Goal: Book appointment/travel/reservation

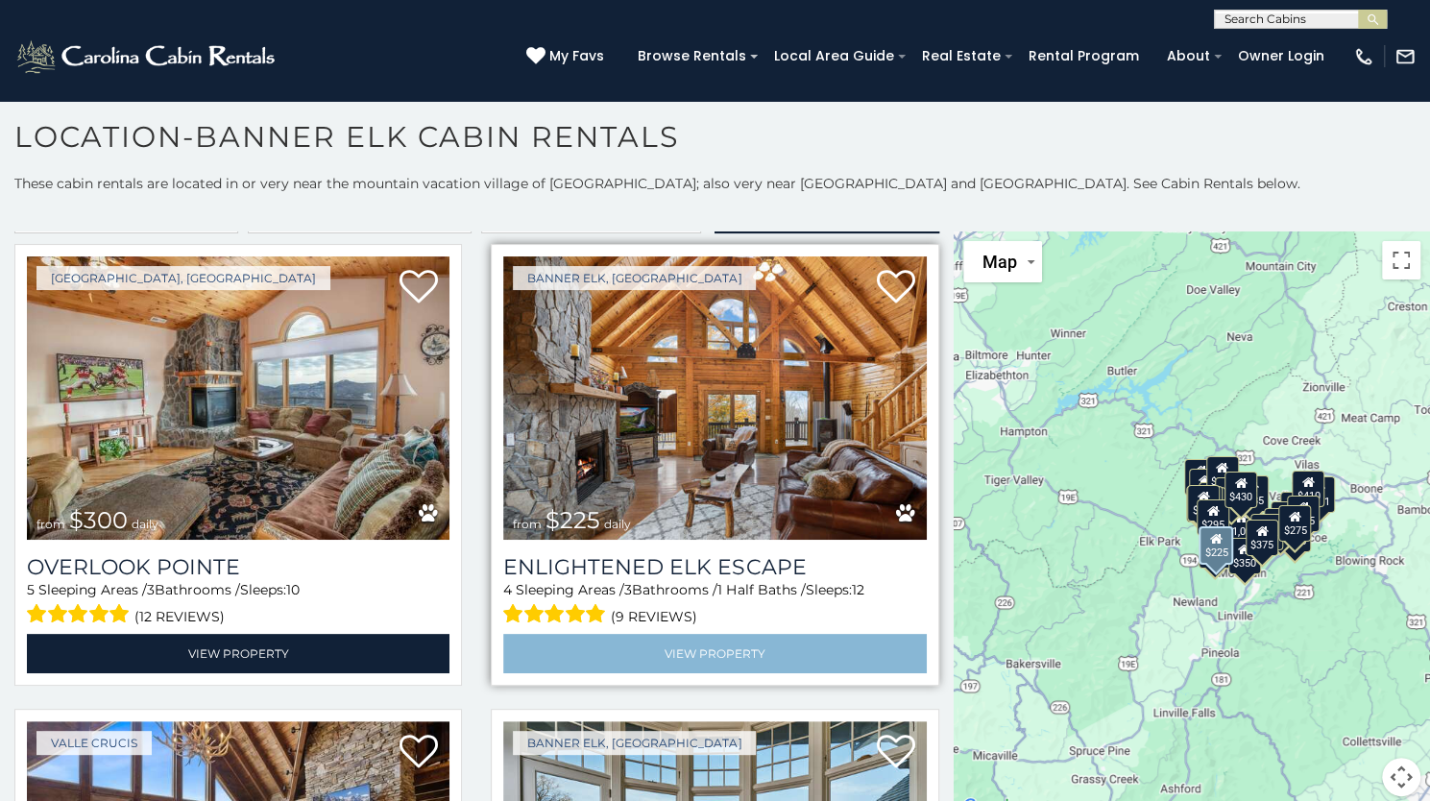
scroll to position [25, 0]
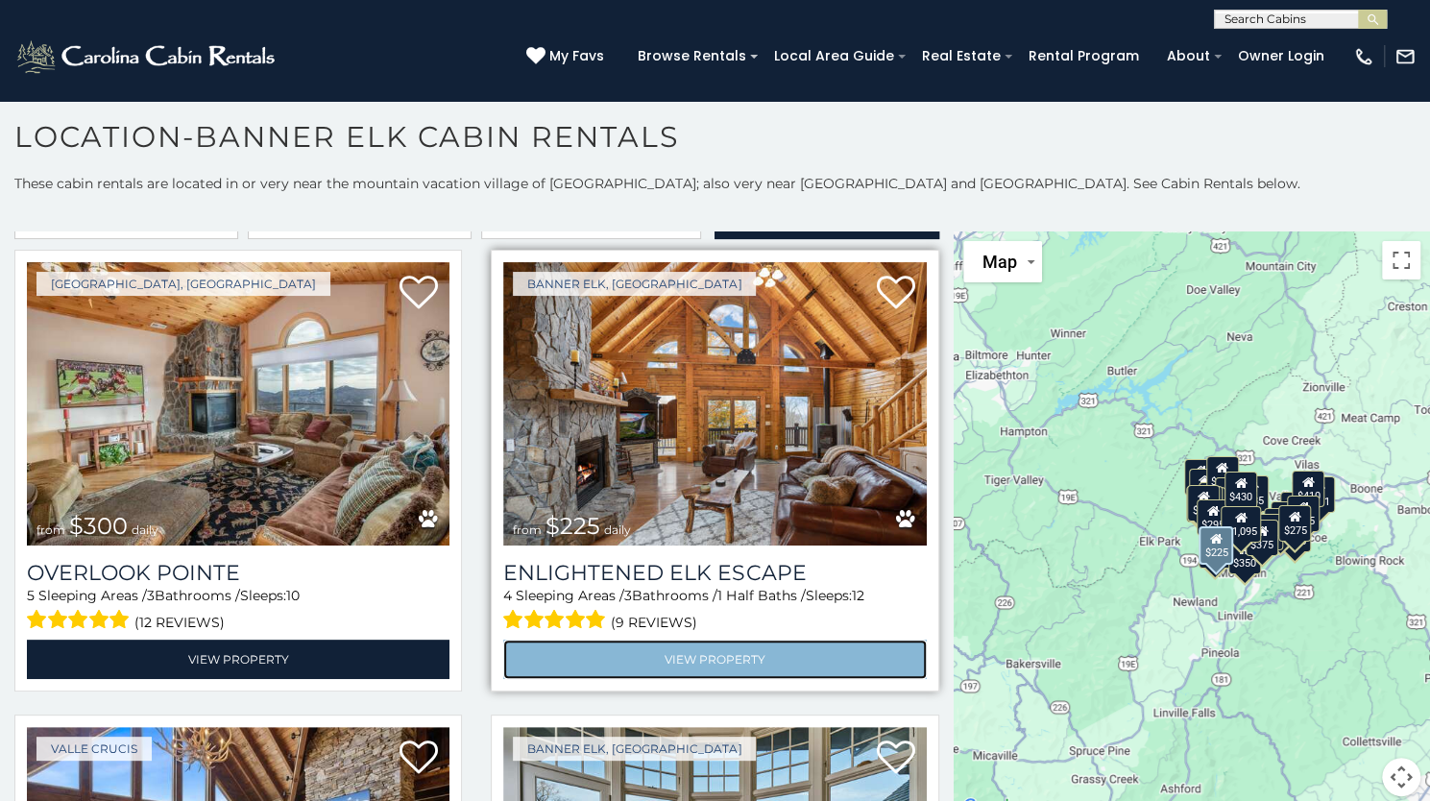
click at [809, 654] on link "View Property" at bounding box center [714, 659] width 423 height 39
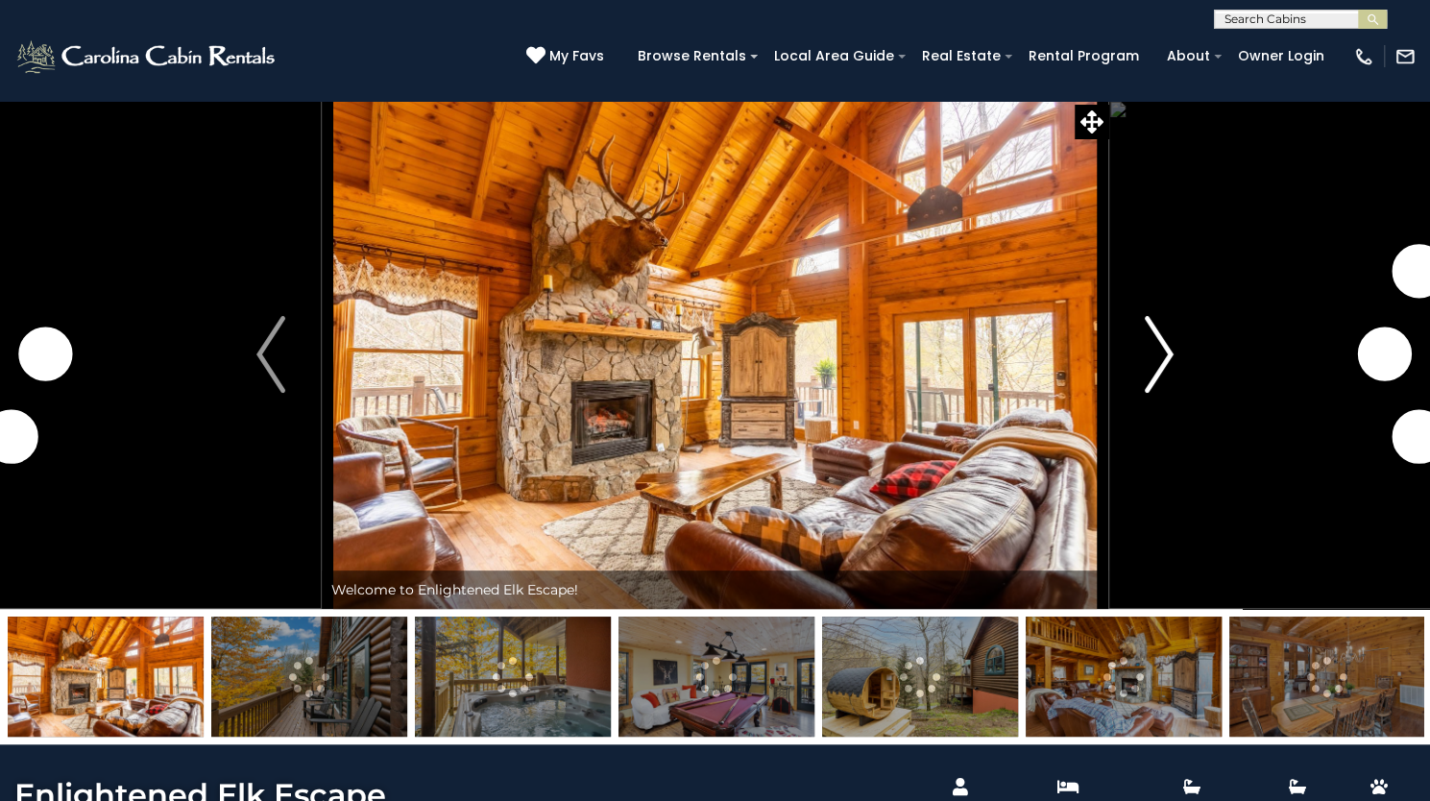
click at [1164, 393] on img "Next" at bounding box center [1159, 354] width 29 height 77
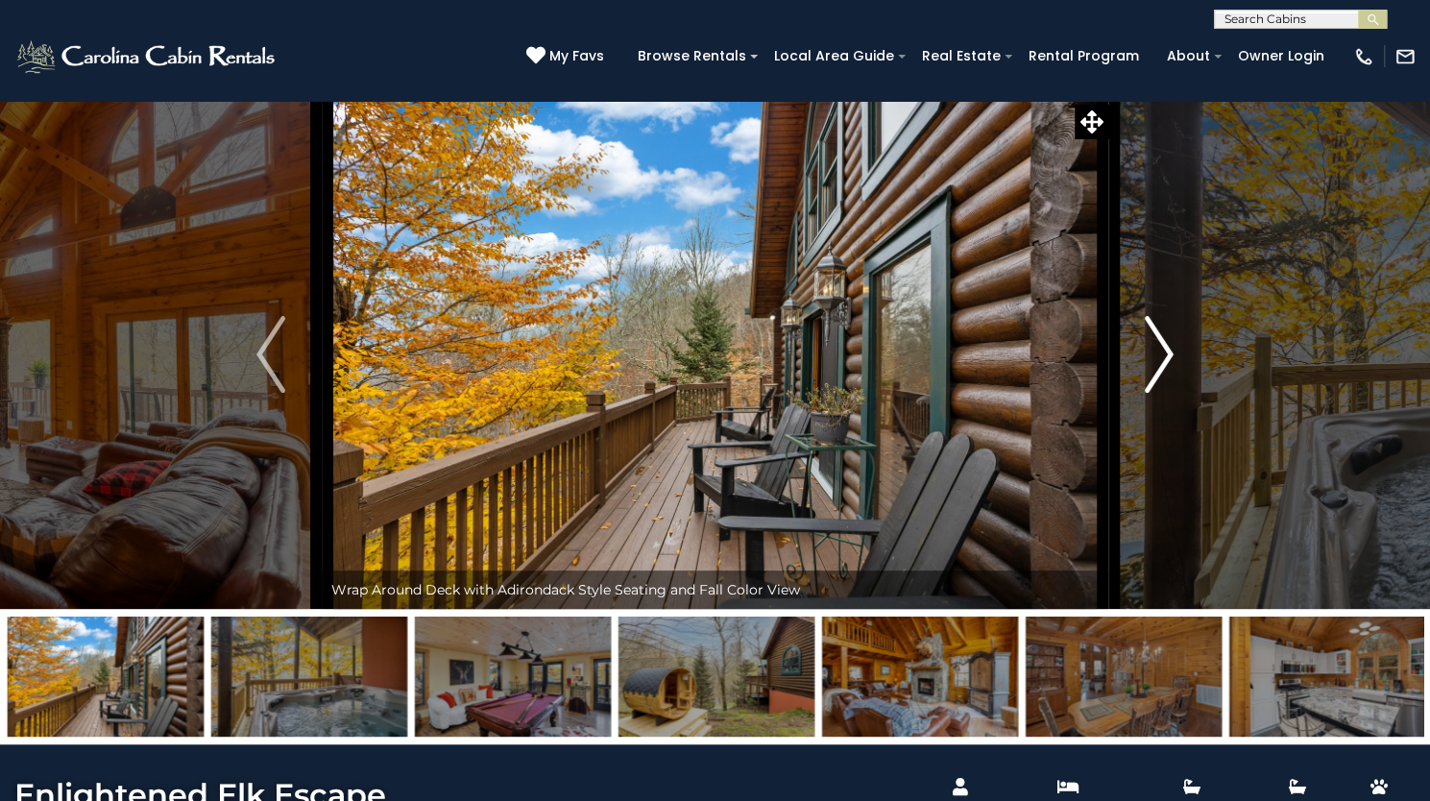
click at [1164, 393] on img "Next" at bounding box center [1159, 354] width 29 height 77
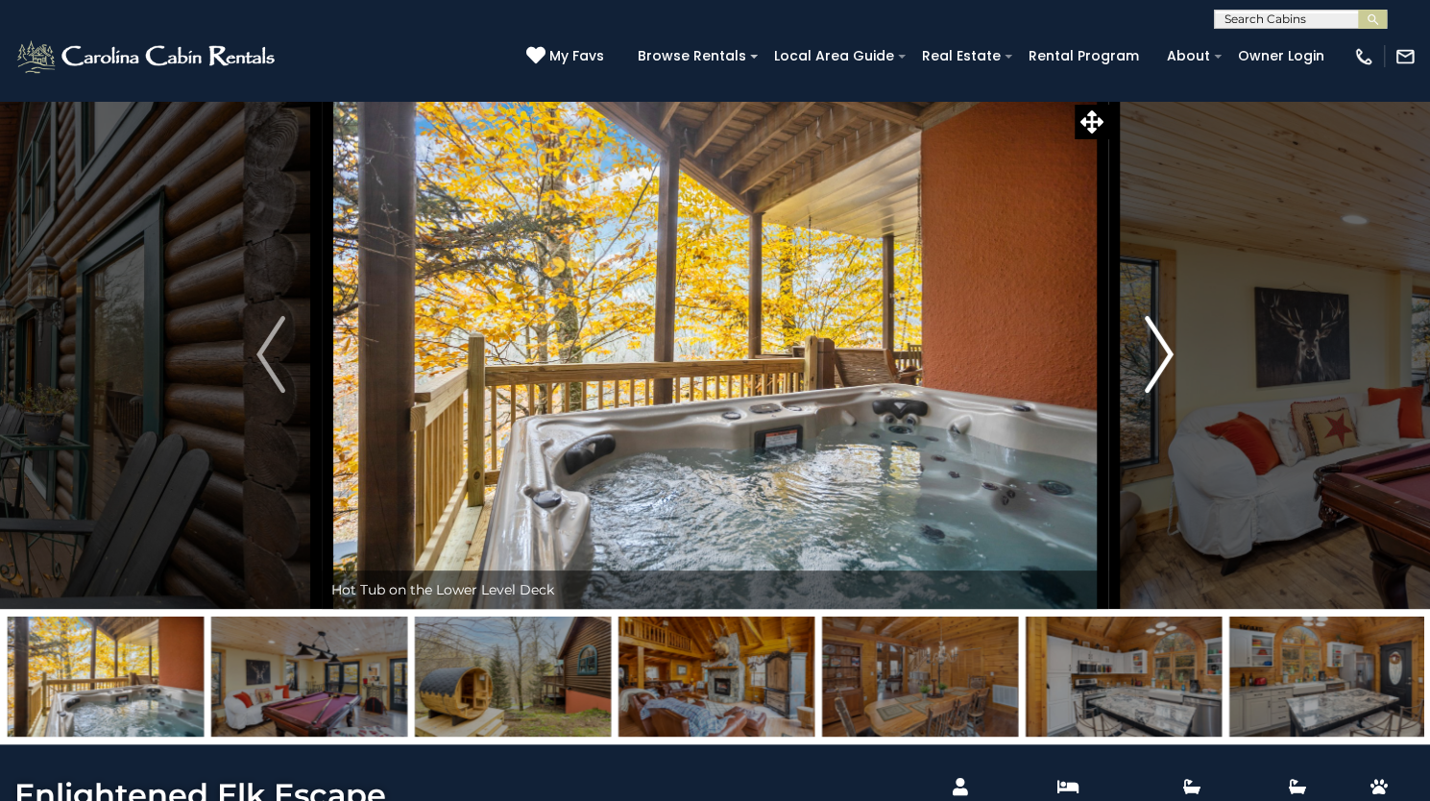
click at [1164, 393] on img "Next" at bounding box center [1159, 354] width 29 height 77
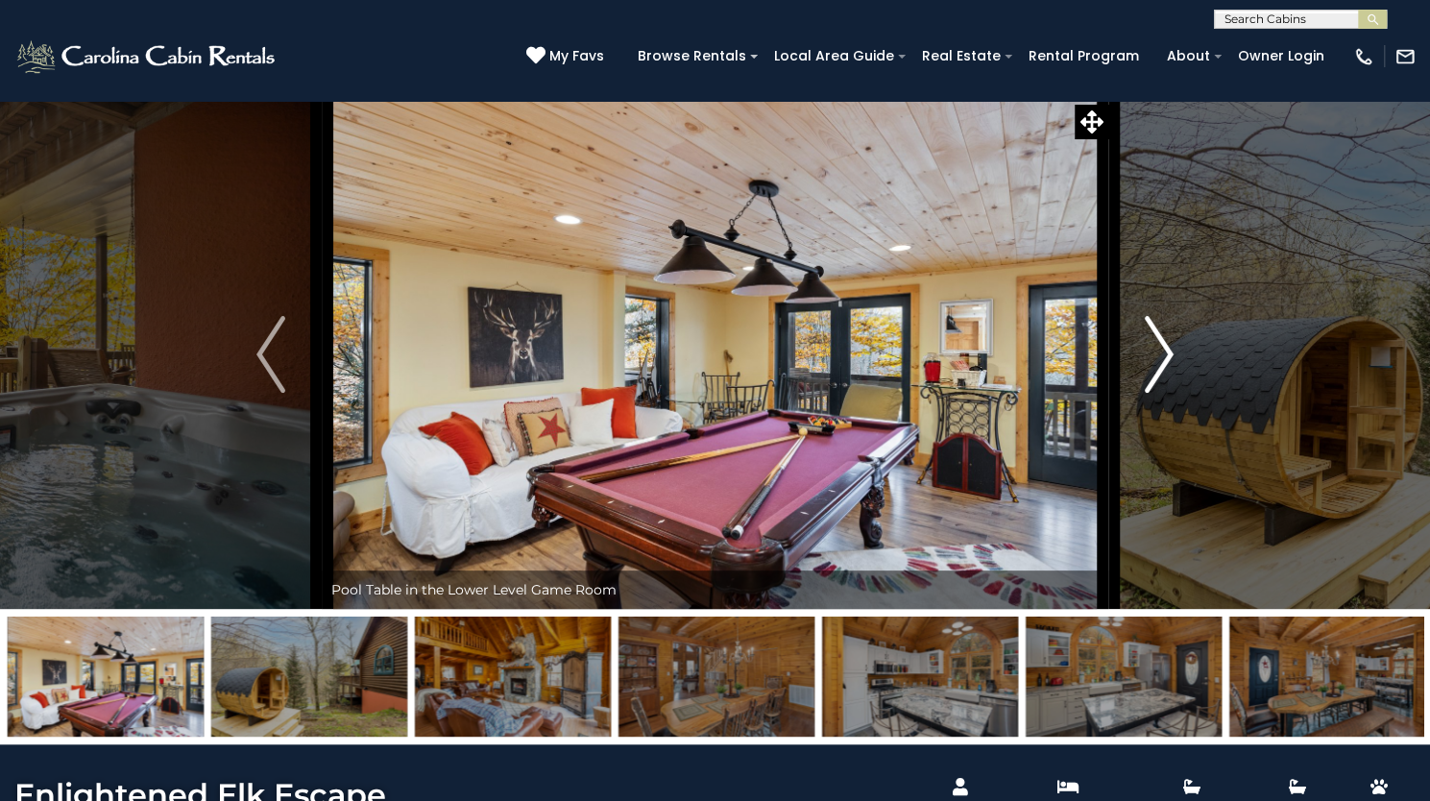
click at [1164, 393] on img "Next" at bounding box center [1159, 354] width 29 height 77
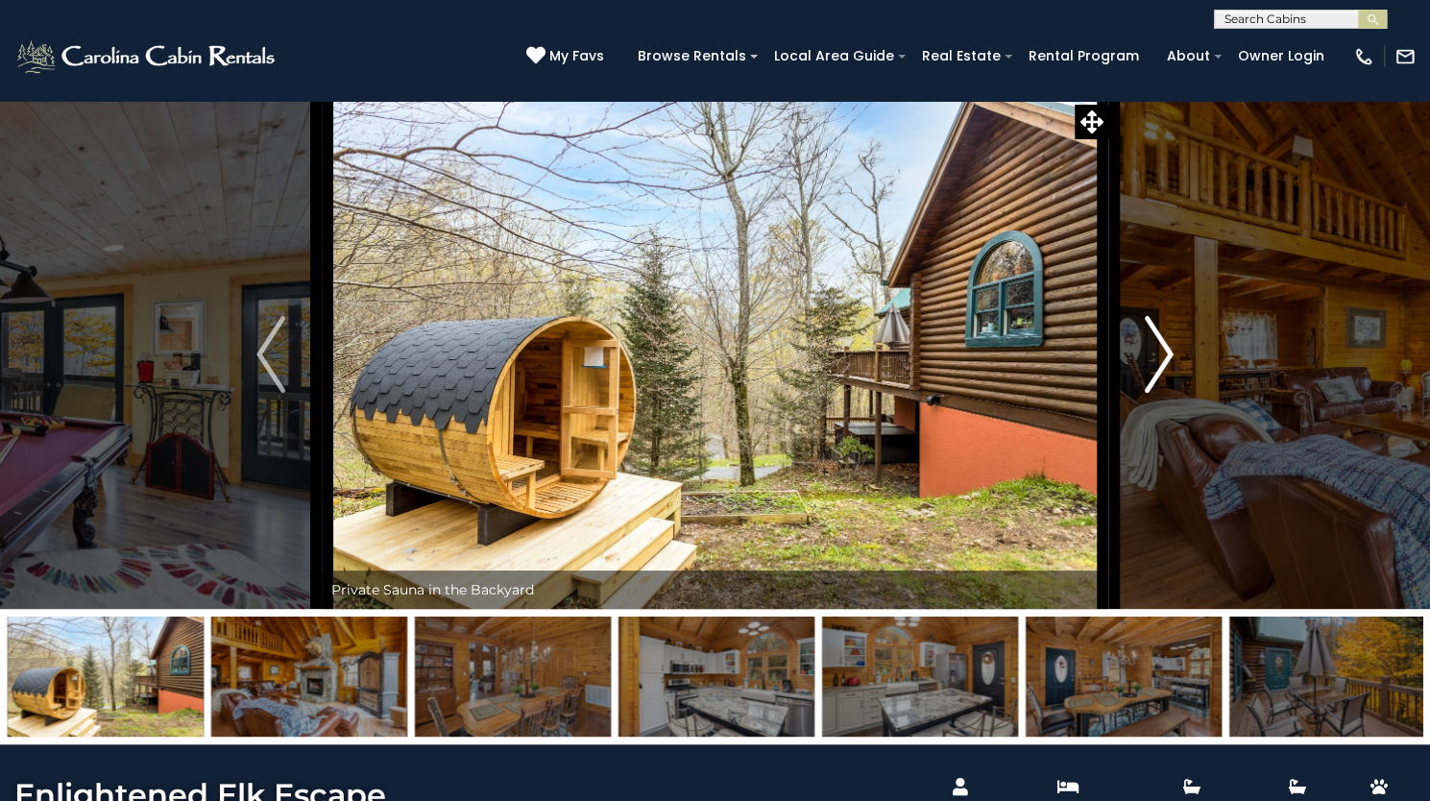
click at [1164, 393] on img "Next" at bounding box center [1159, 354] width 29 height 77
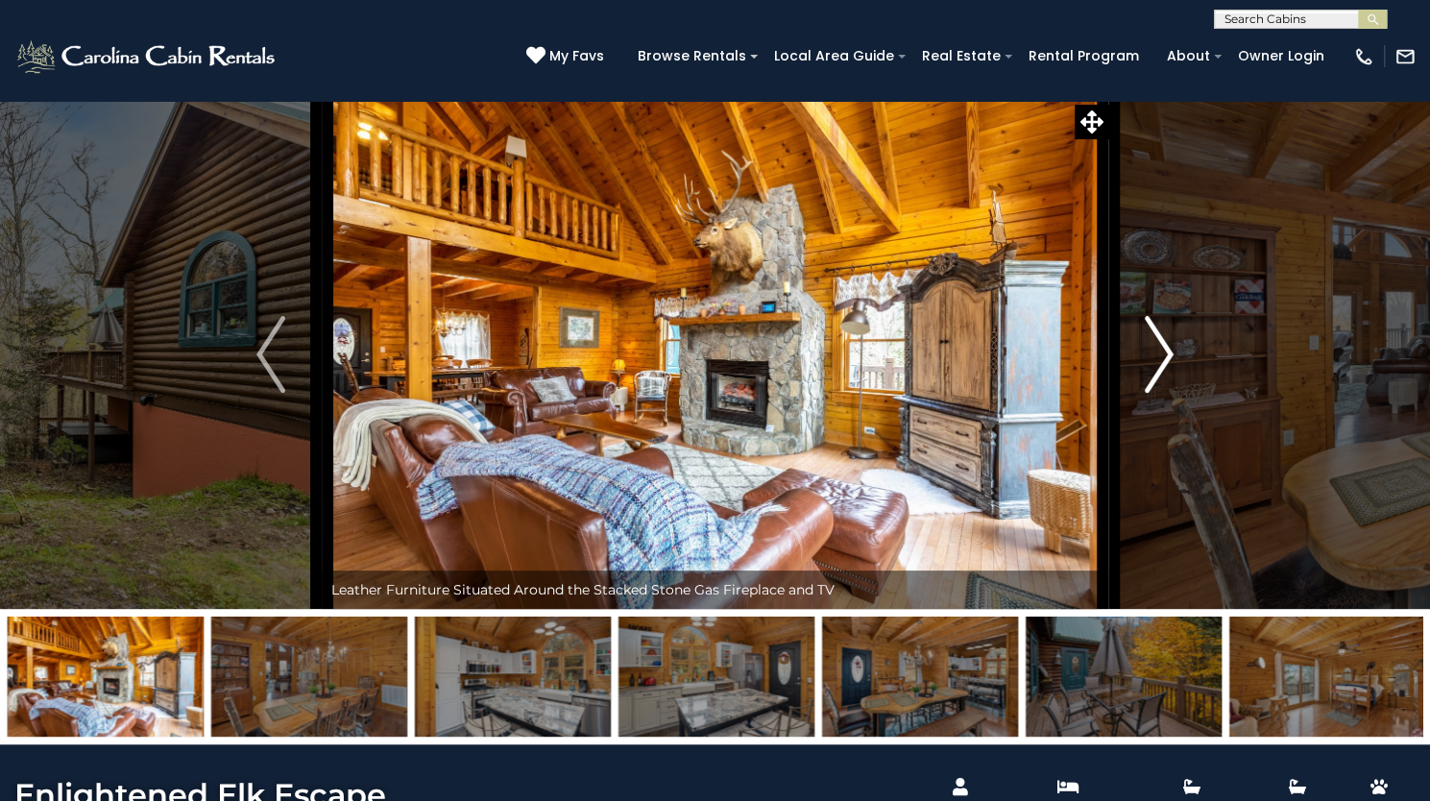
click at [1164, 393] on img "Next" at bounding box center [1159, 354] width 29 height 77
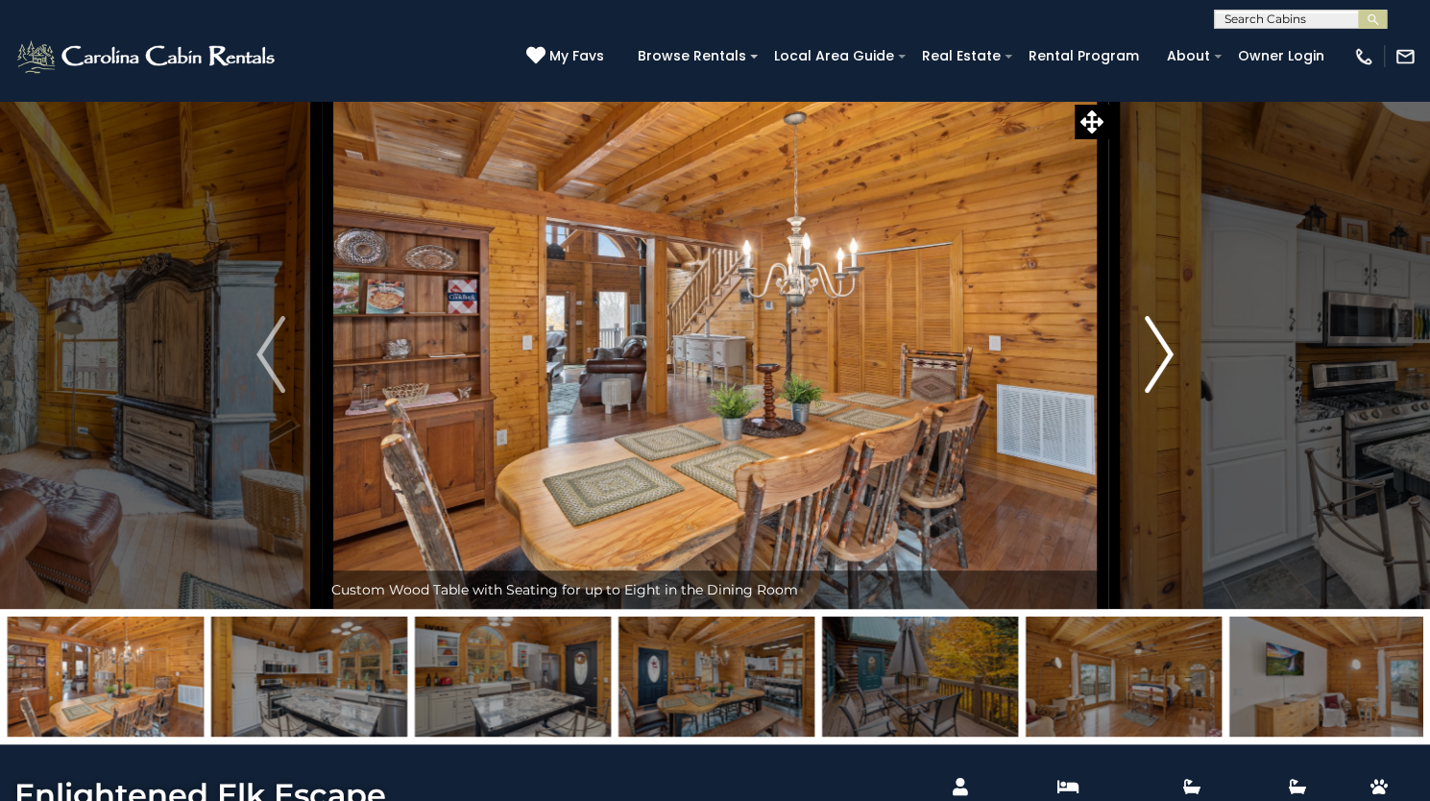
click at [1164, 393] on img "Next" at bounding box center [1159, 354] width 29 height 77
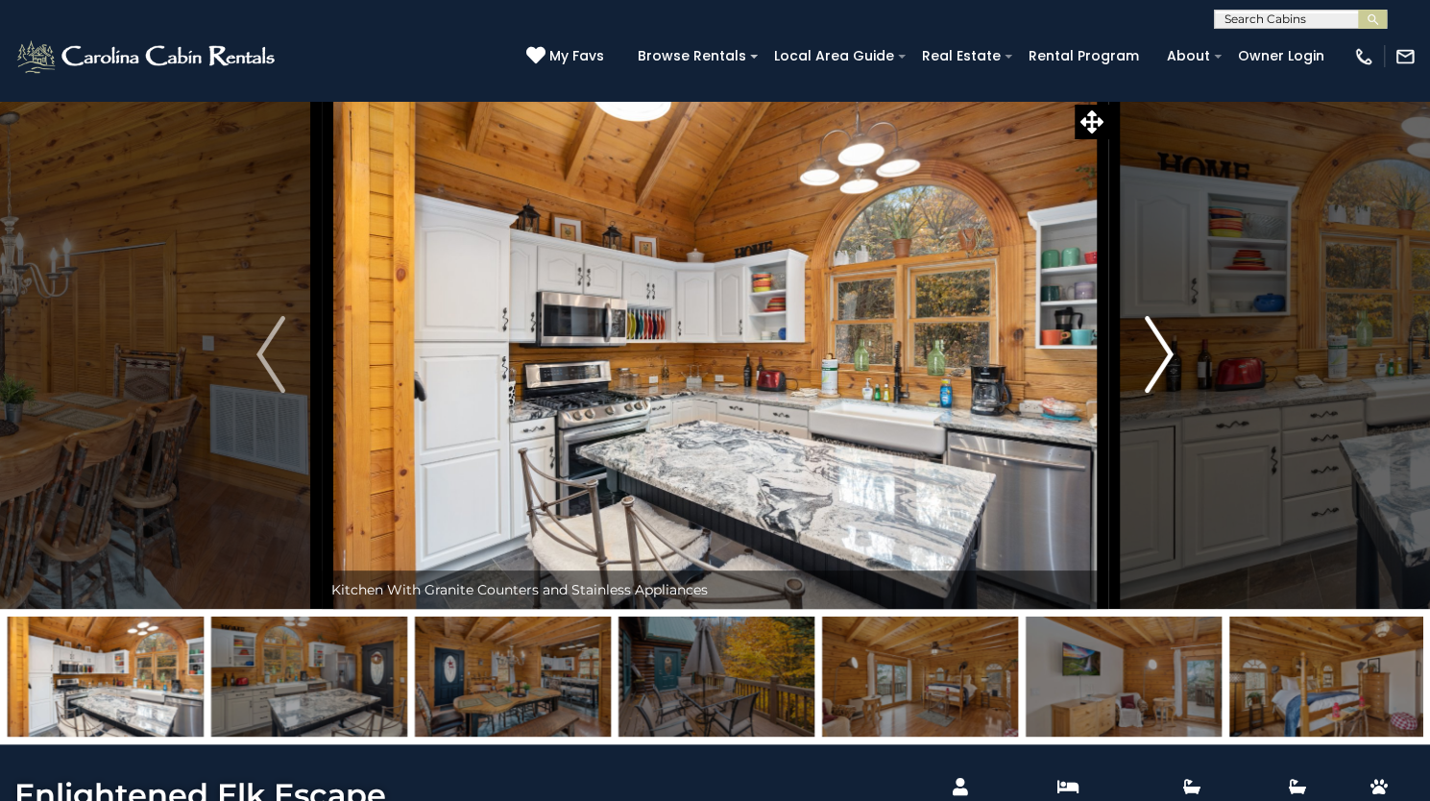
click at [1164, 393] on img "Next" at bounding box center [1159, 354] width 29 height 77
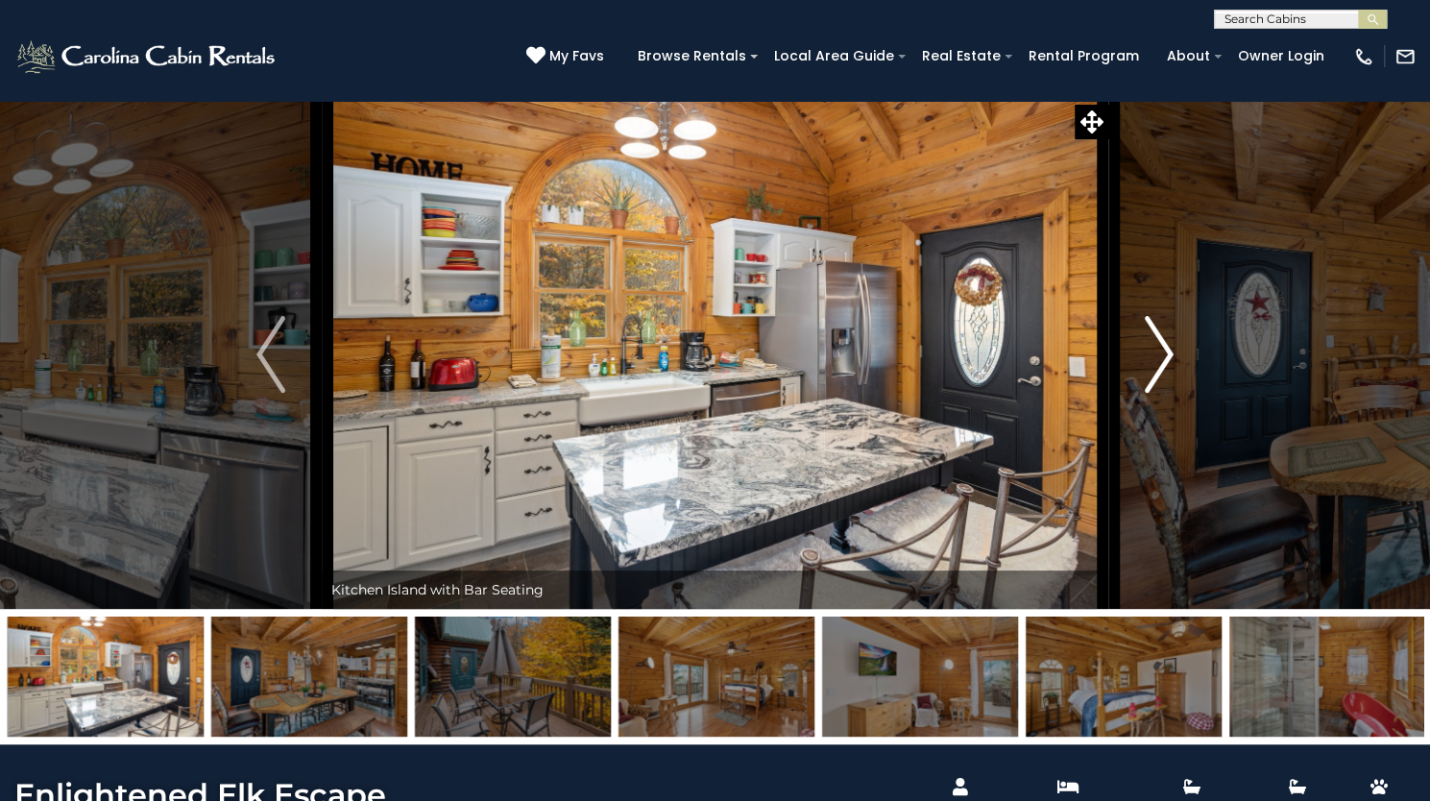
click at [1164, 393] on img "Next" at bounding box center [1159, 354] width 29 height 77
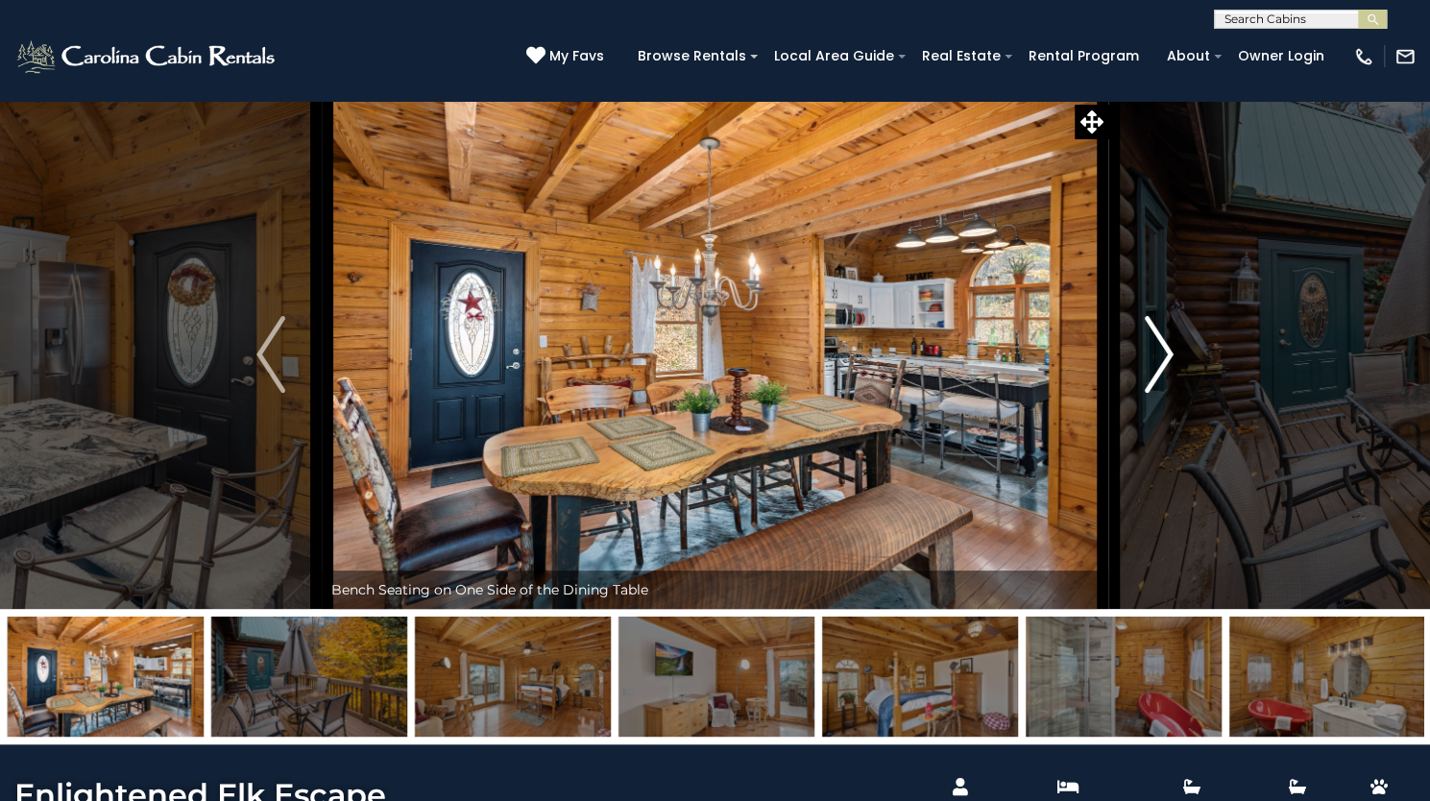
click at [1164, 393] on img "Next" at bounding box center [1159, 354] width 29 height 77
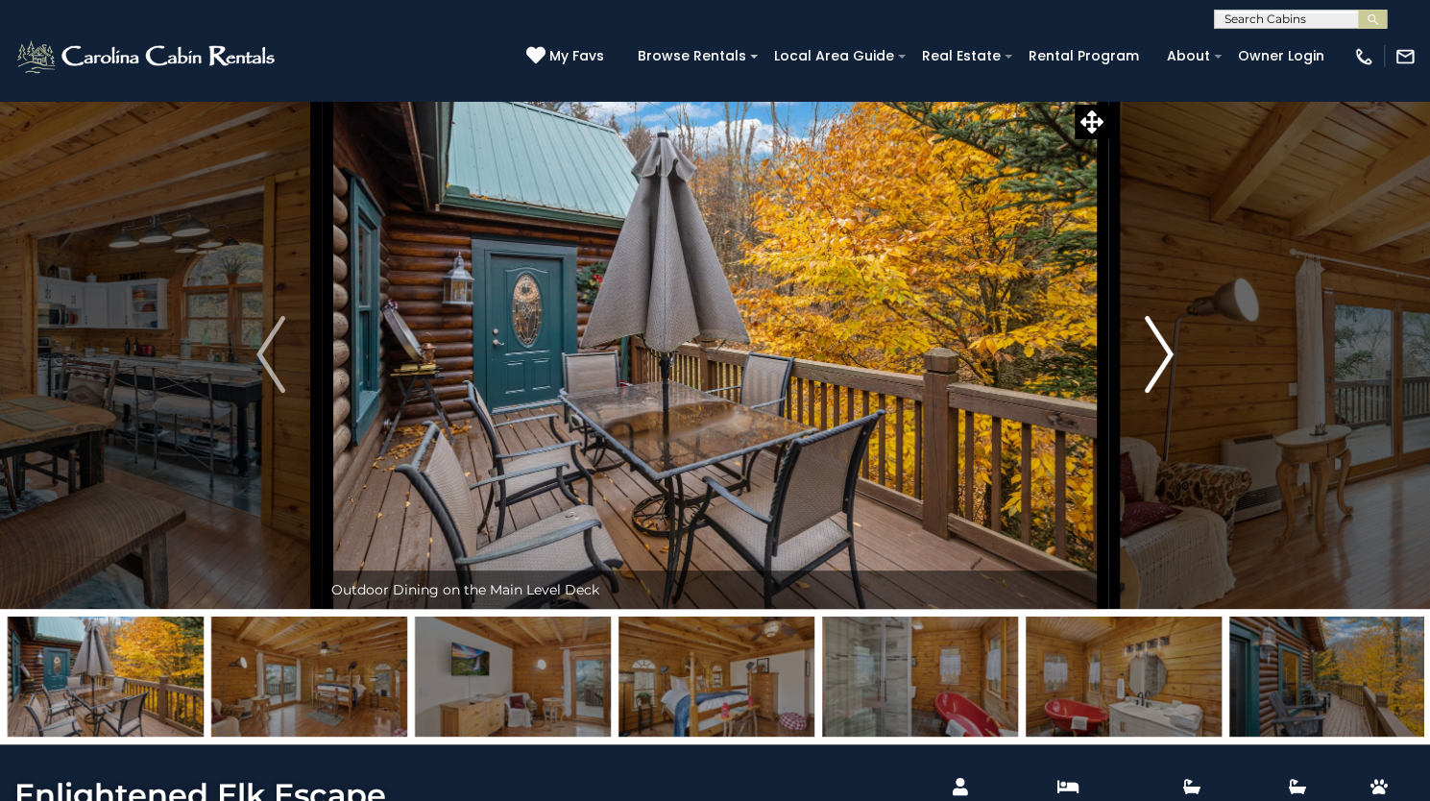
click at [1164, 393] on img "Next" at bounding box center [1159, 354] width 29 height 77
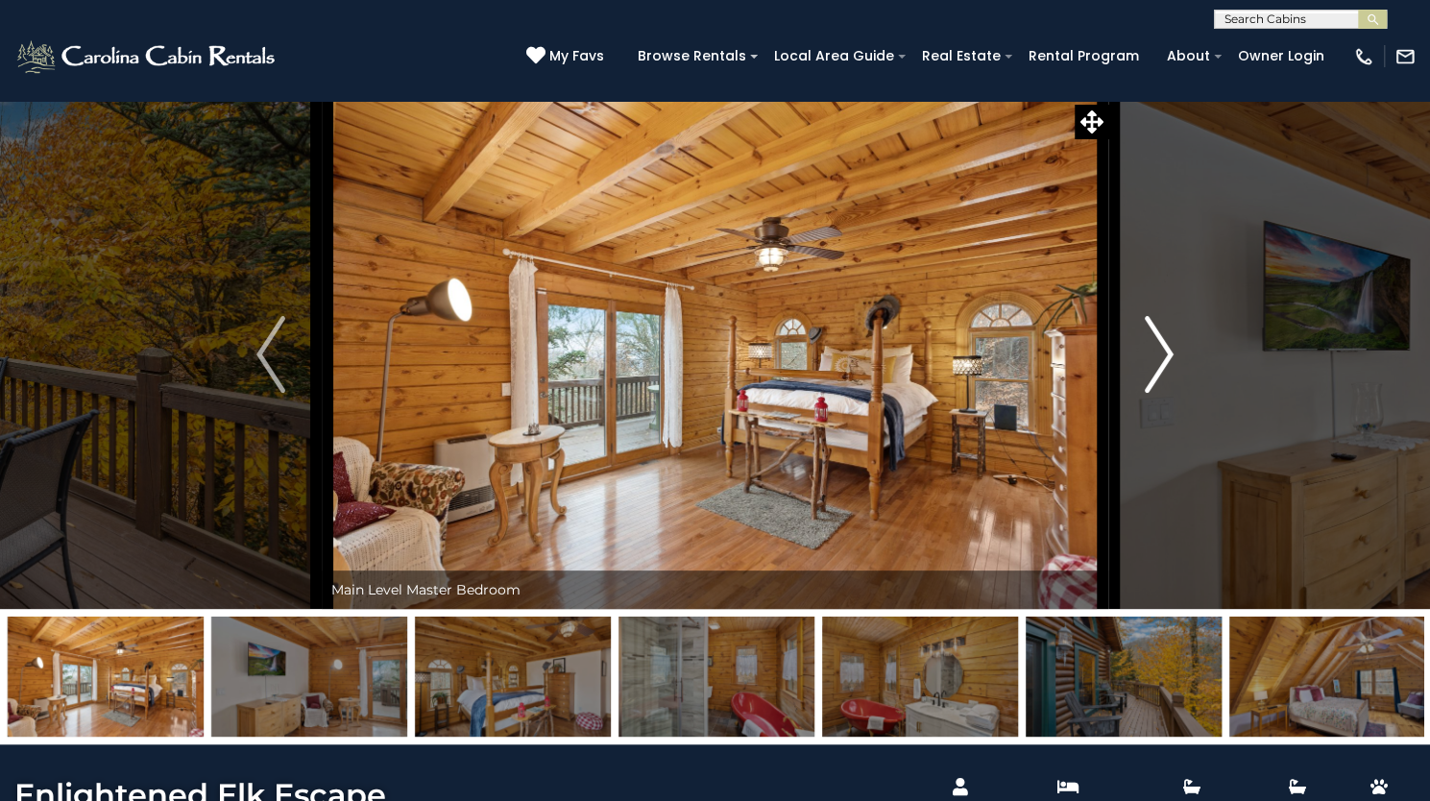
click at [1164, 393] on img "Next" at bounding box center [1159, 354] width 29 height 77
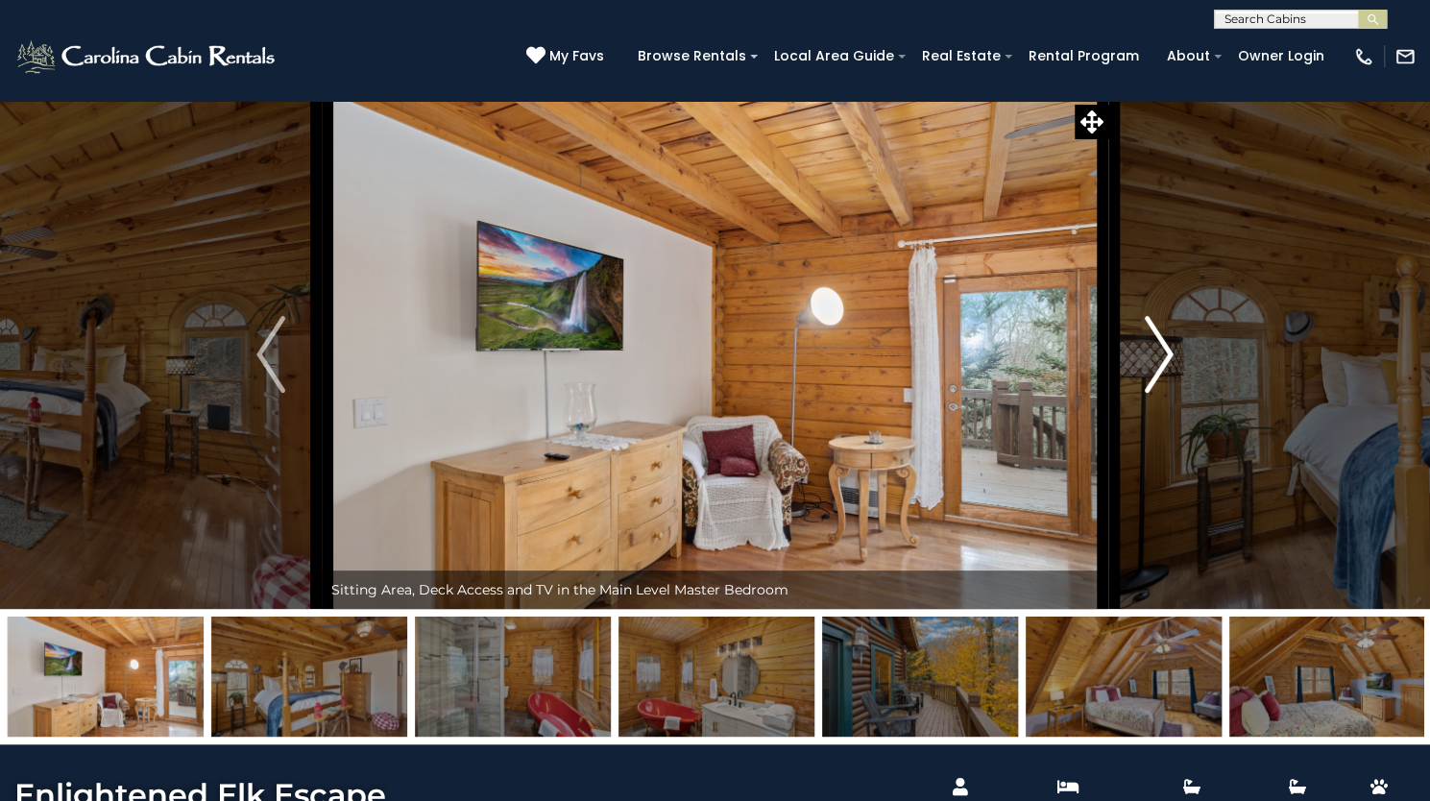
click at [1164, 393] on img "Next" at bounding box center [1159, 354] width 29 height 77
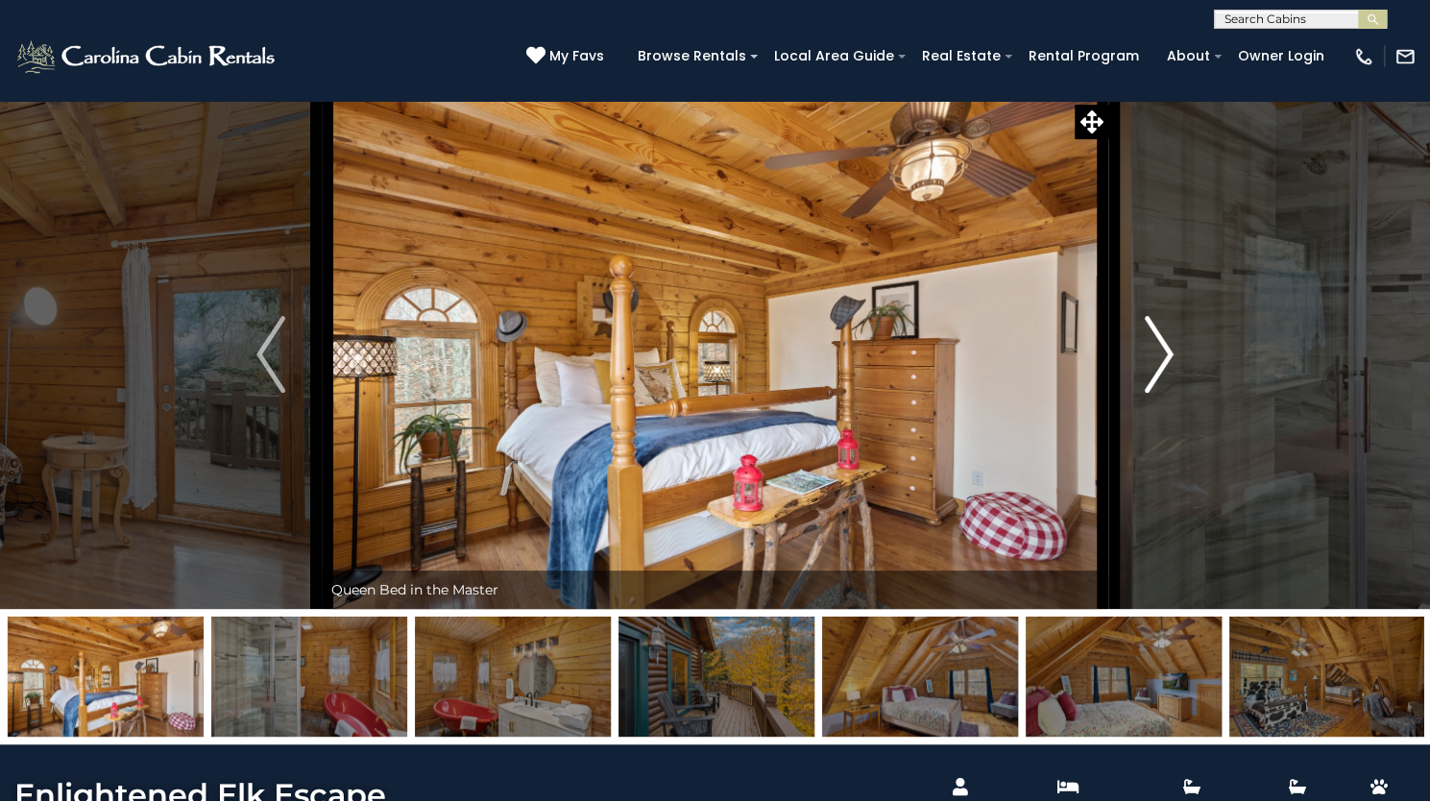
click at [1164, 393] on img "Next" at bounding box center [1159, 354] width 29 height 77
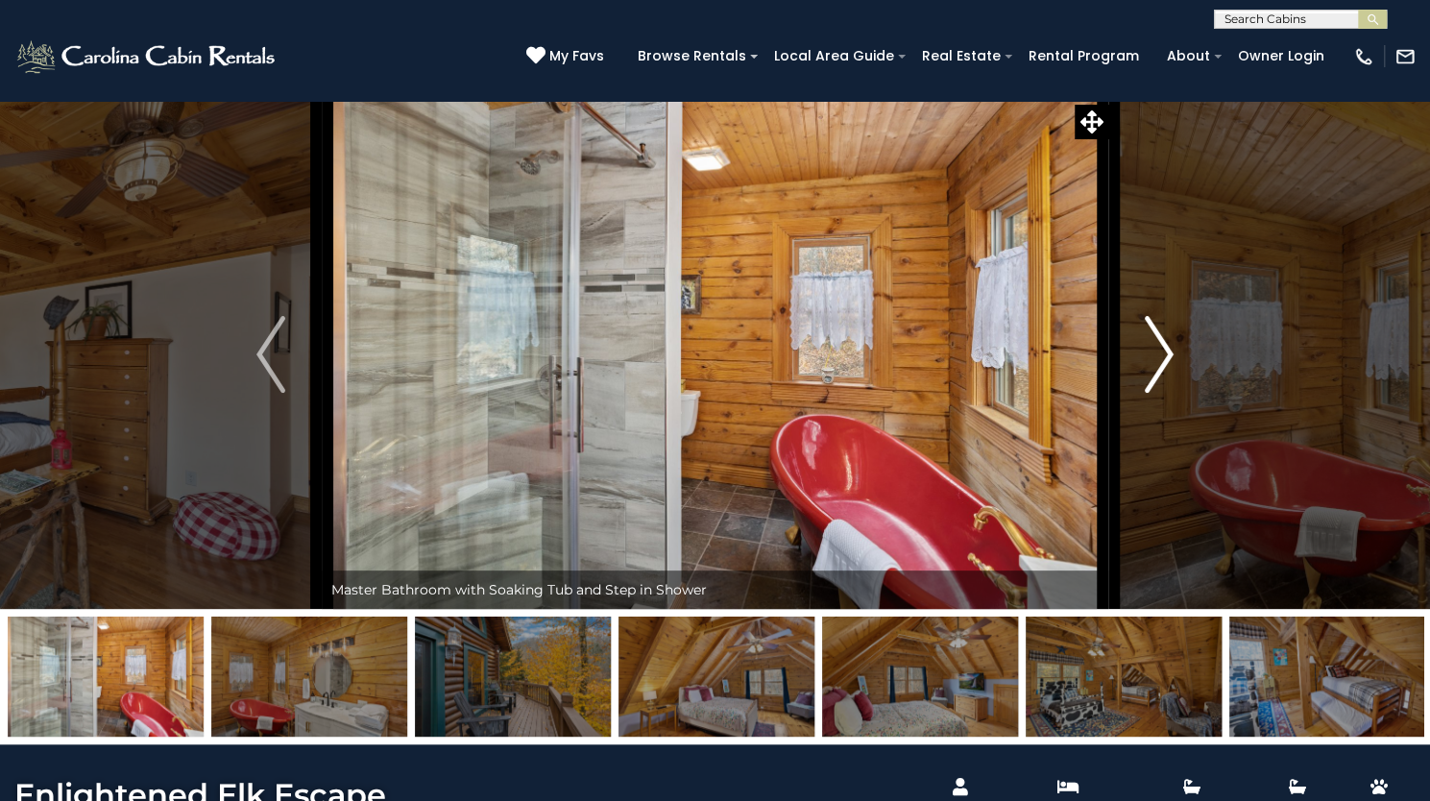
click at [1164, 393] on img "Next" at bounding box center [1159, 354] width 29 height 77
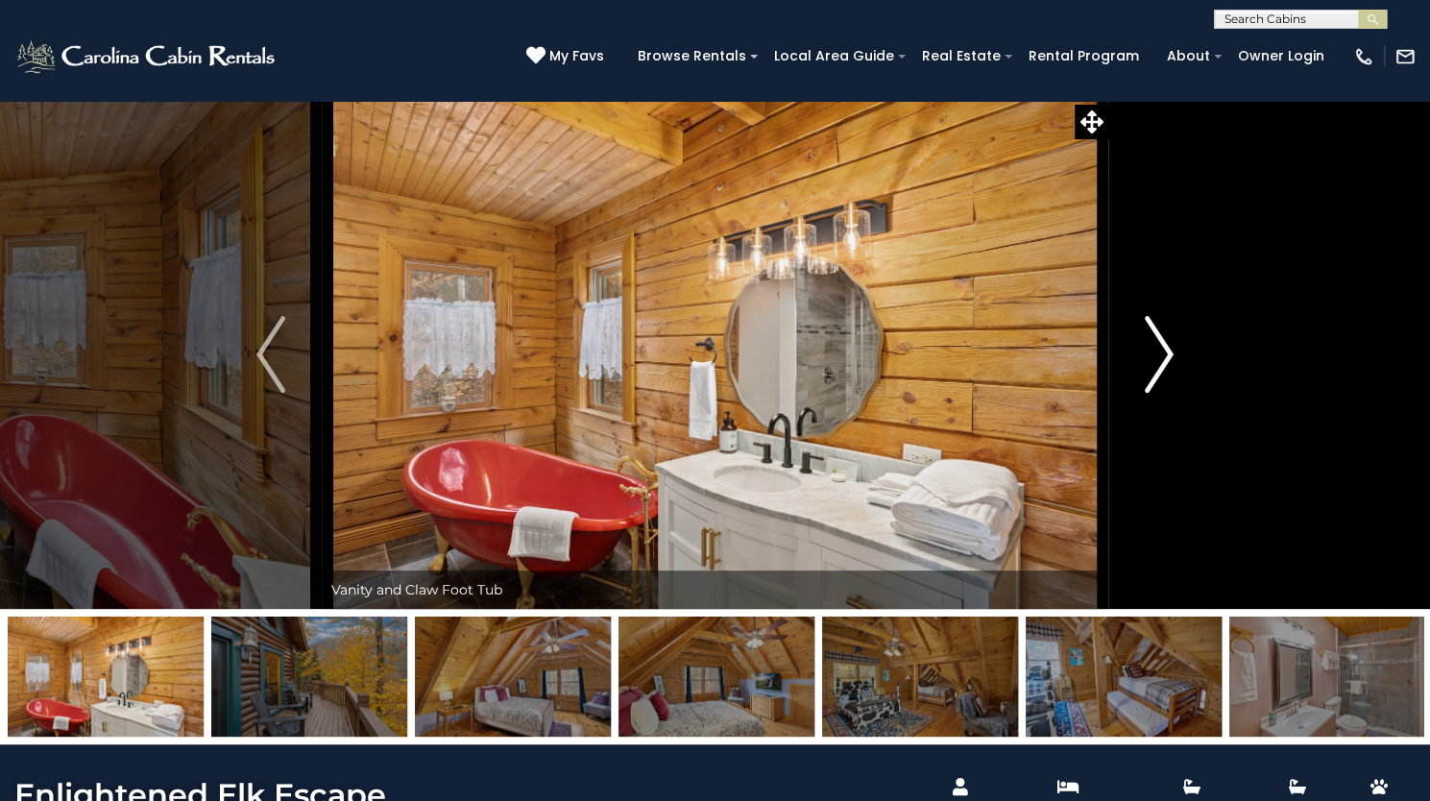
click at [1164, 393] on img "Next" at bounding box center [1159, 354] width 29 height 77
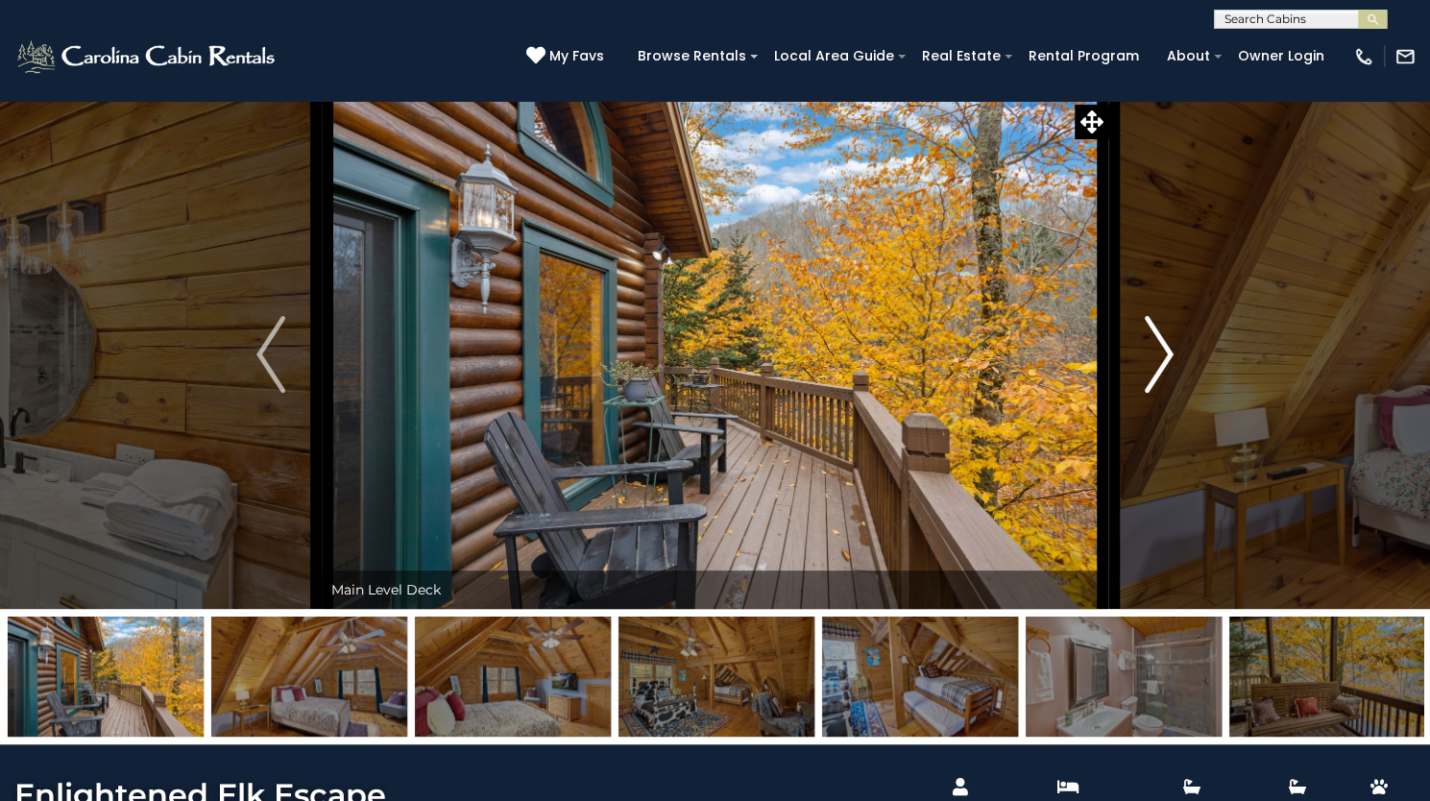
click at [1164, 393] on img "Next" at bounding box center [1159, 354] width 29 height 77
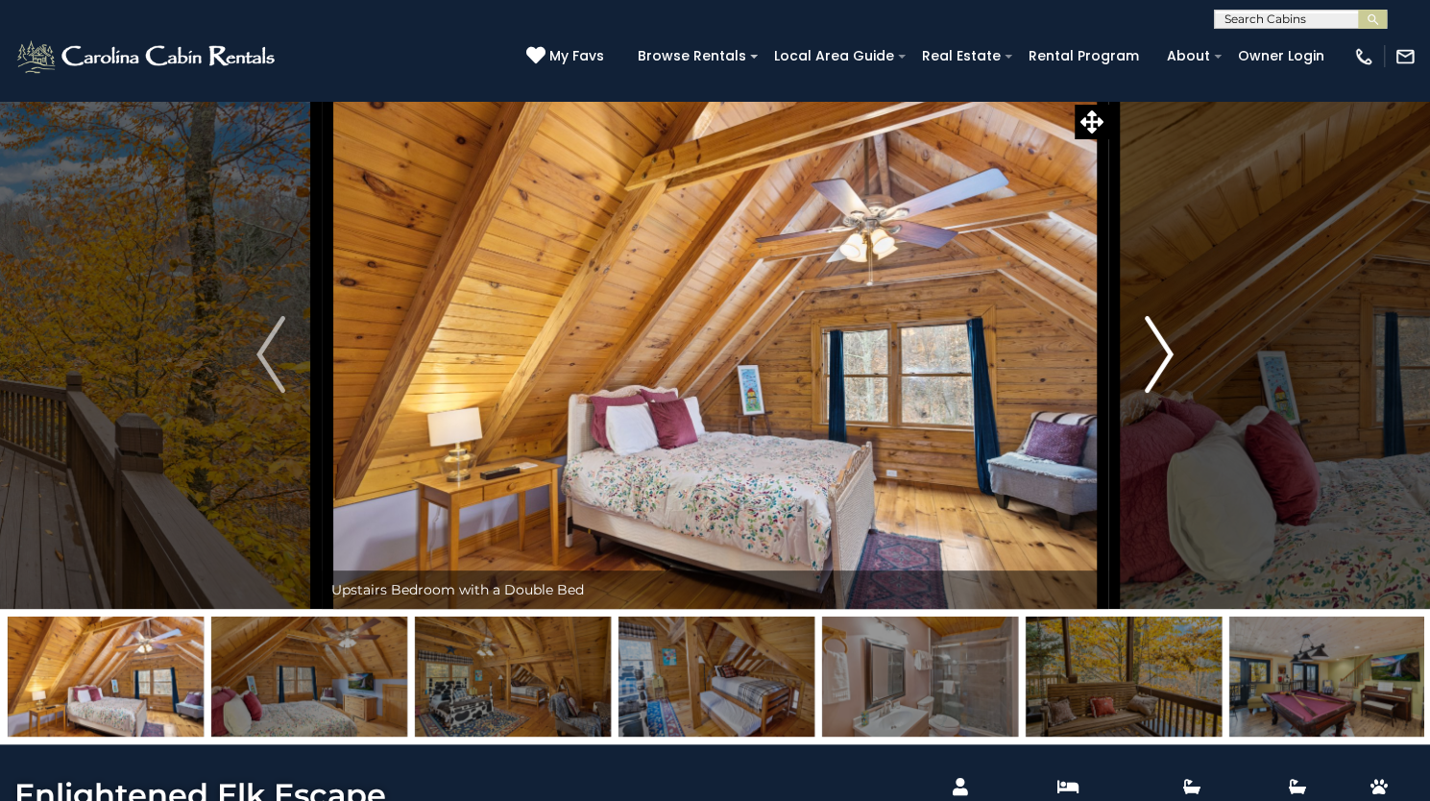
click at [1164, 393] on img "Next" at bounding box center [1159, 354] width 29 height 77
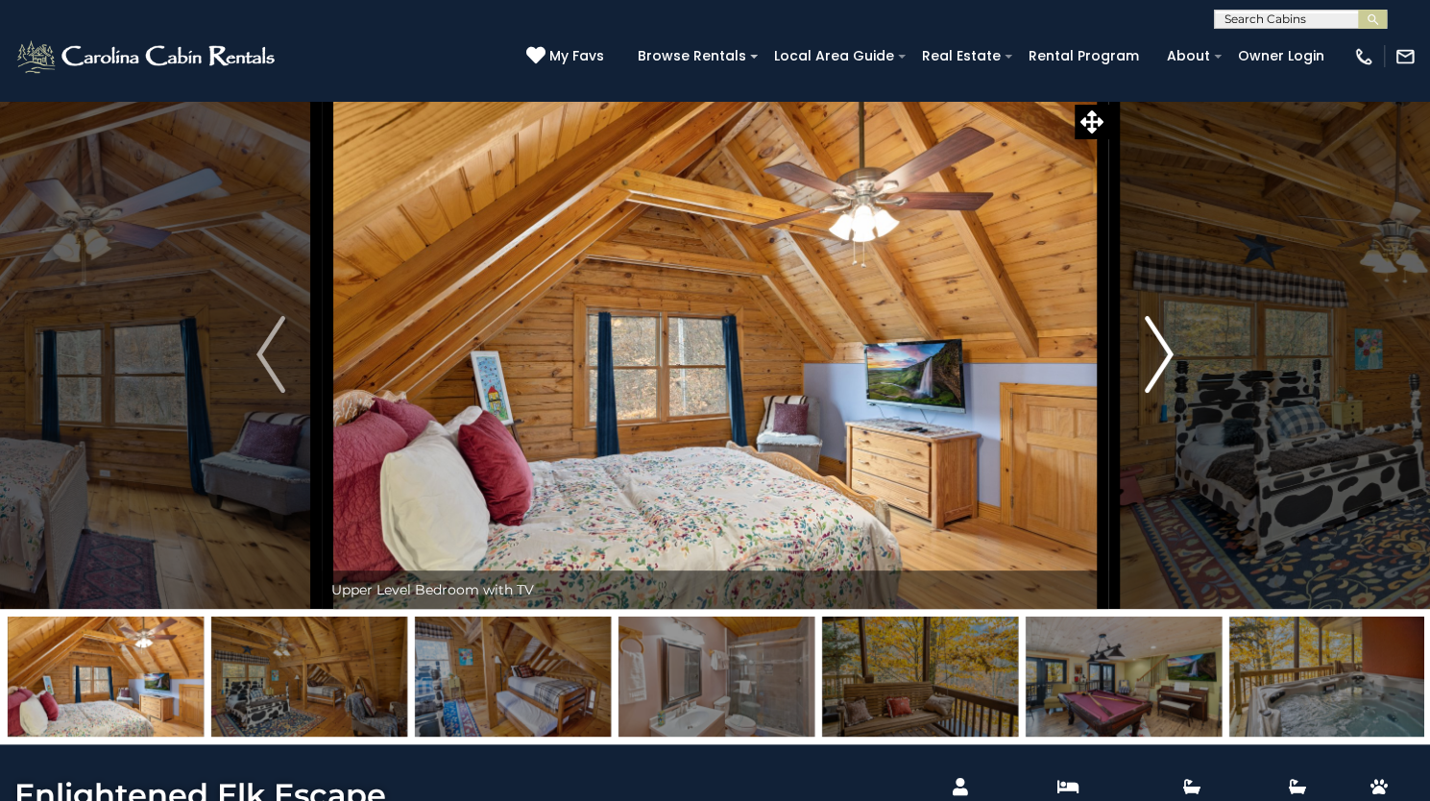
click at [1164, 393] on img "Next" at bounding box center [1159, 354] width 29 height 77
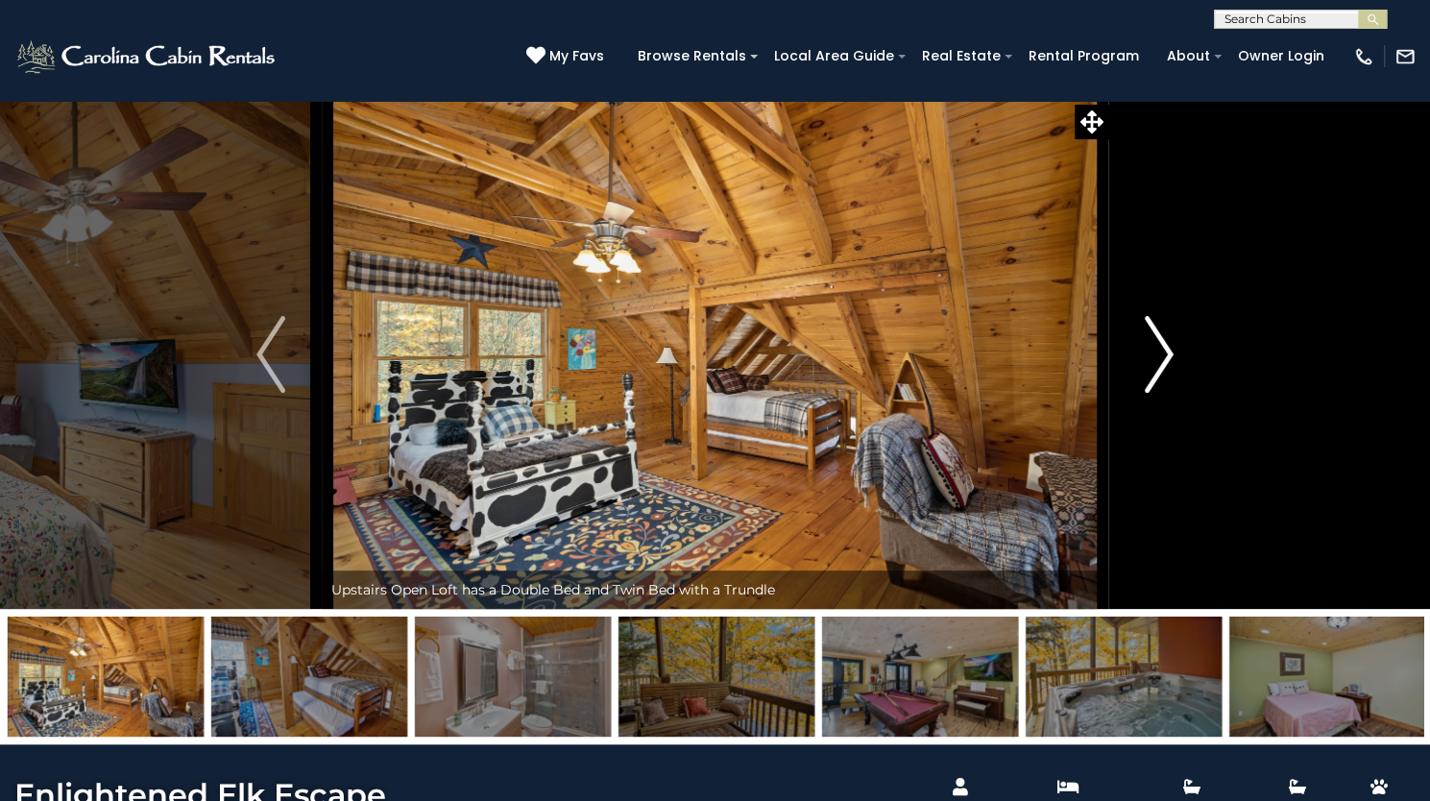
click at [1164, 393] on img "Next" at bounding box center [1159, 354] width 29 height 77
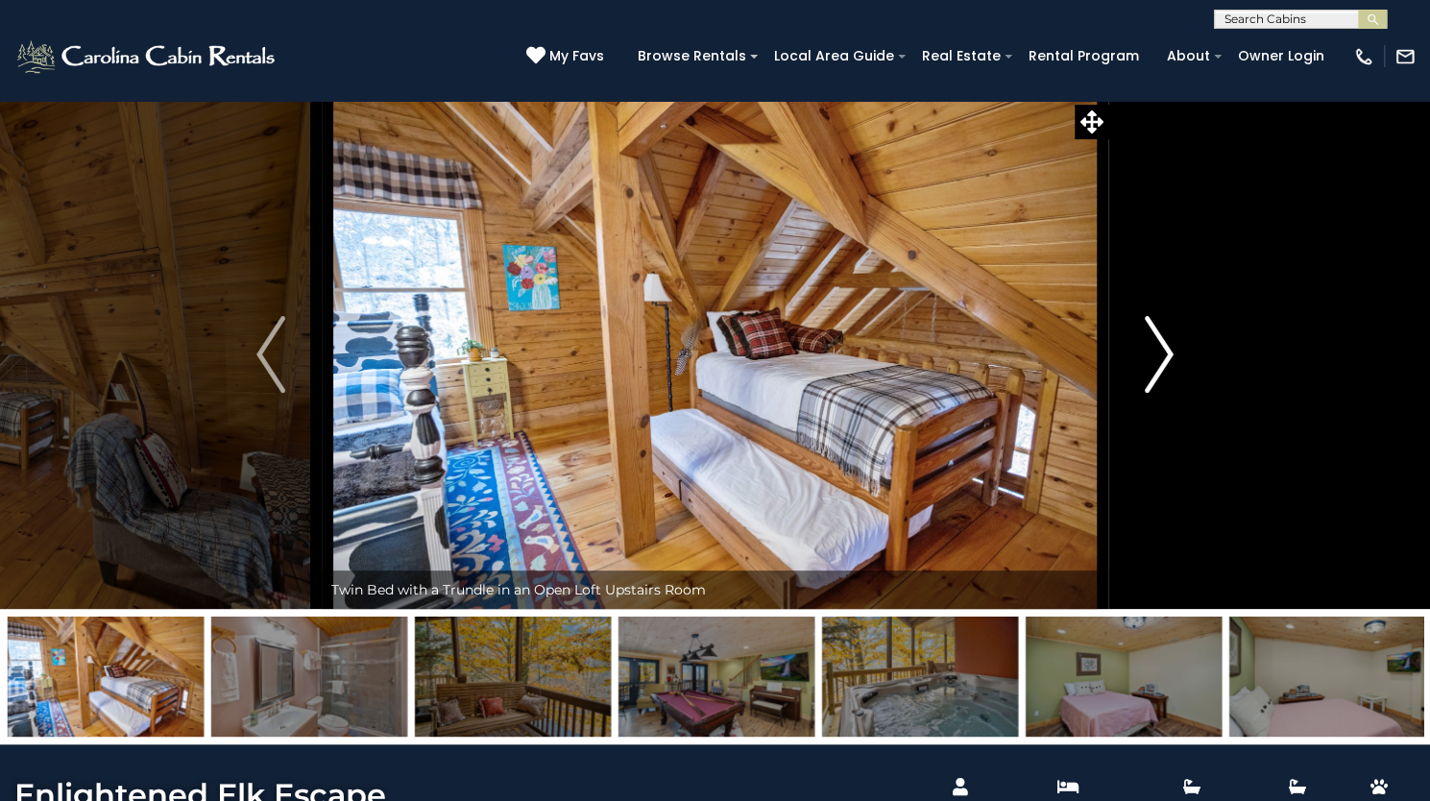
click at [1164, 393] on img "Next" at bounding box center [1159, 354] width 29 height 77
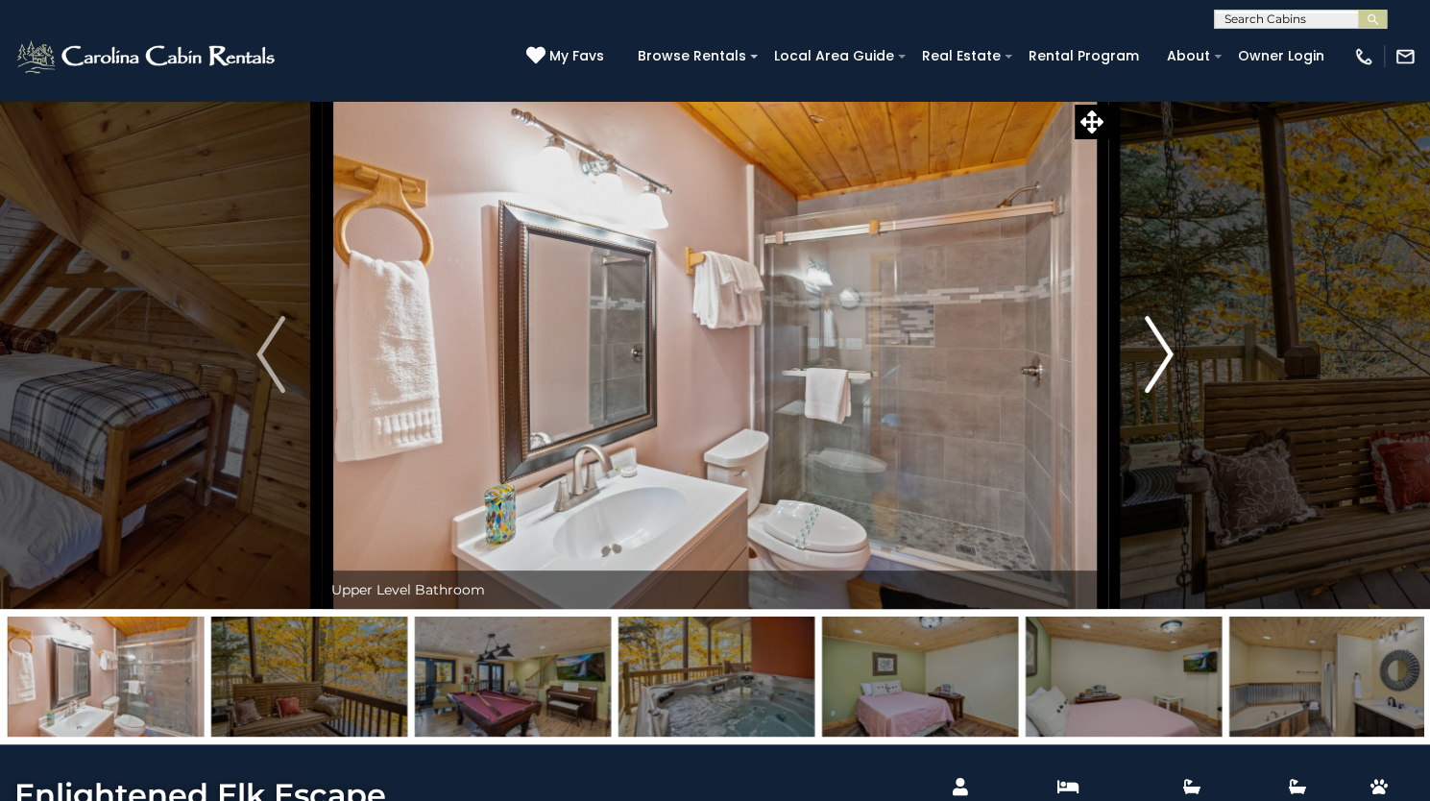
click at [1164, 393] on img "Next" at bounding box center [1159, 354] width 29 height 77
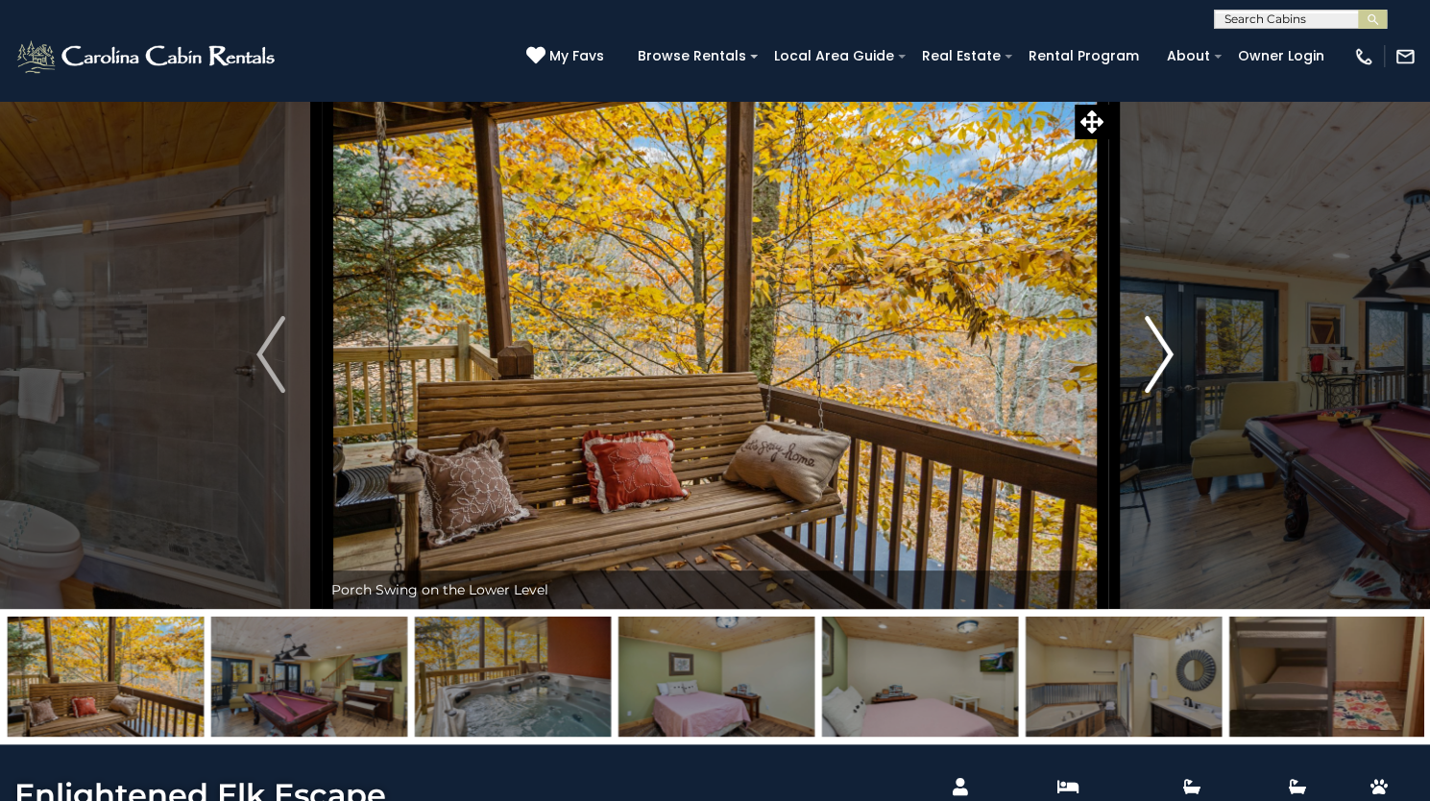
click at [1164, 393] on img "Next" at bounding box center [1159, 354] width 29 height 77
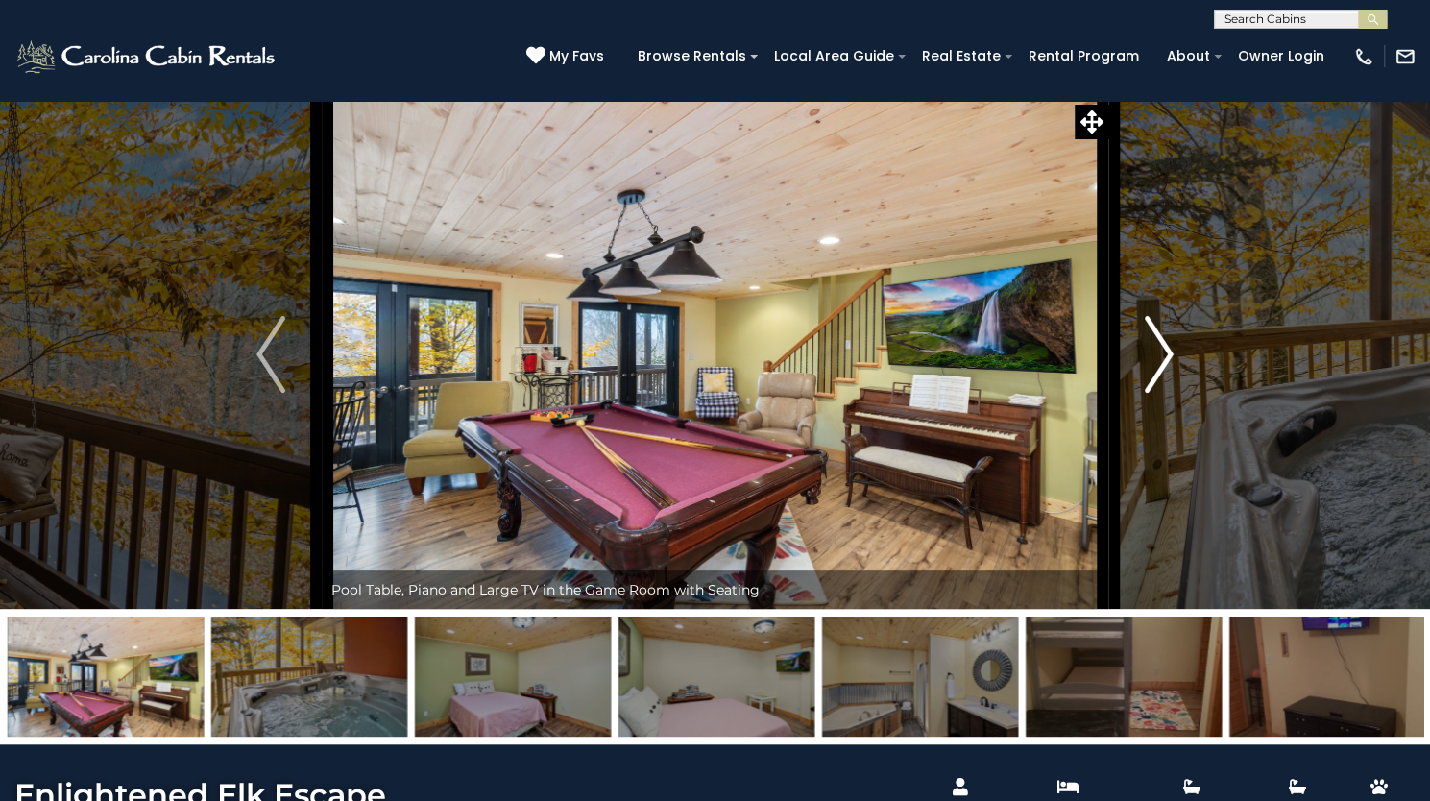
click at [1164, 393] on img "Next" at bounding box center [1159, 354] width 29 height 77
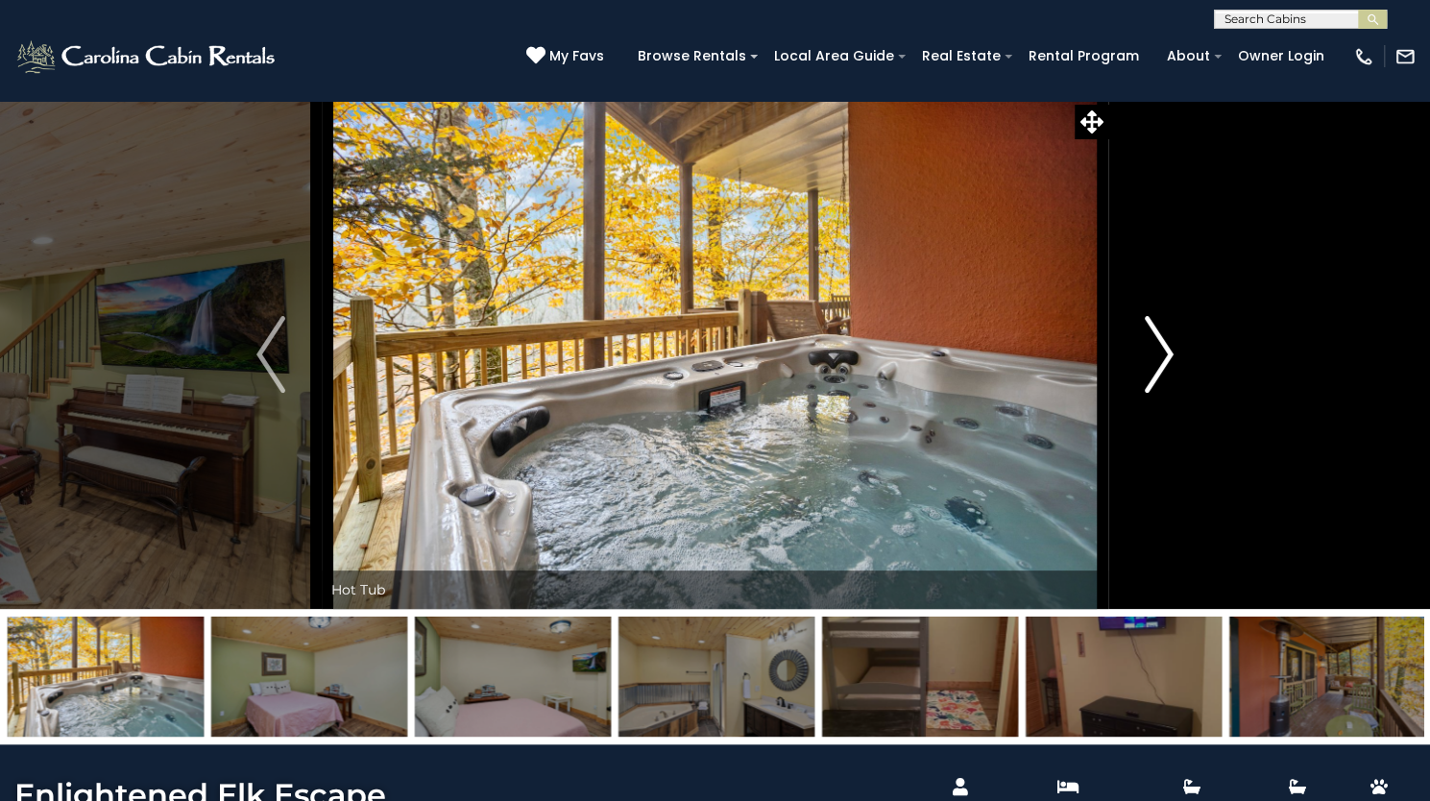
click at [1164, 393] on img "Next" at bounding box center [1159, 354] width 29 height 77
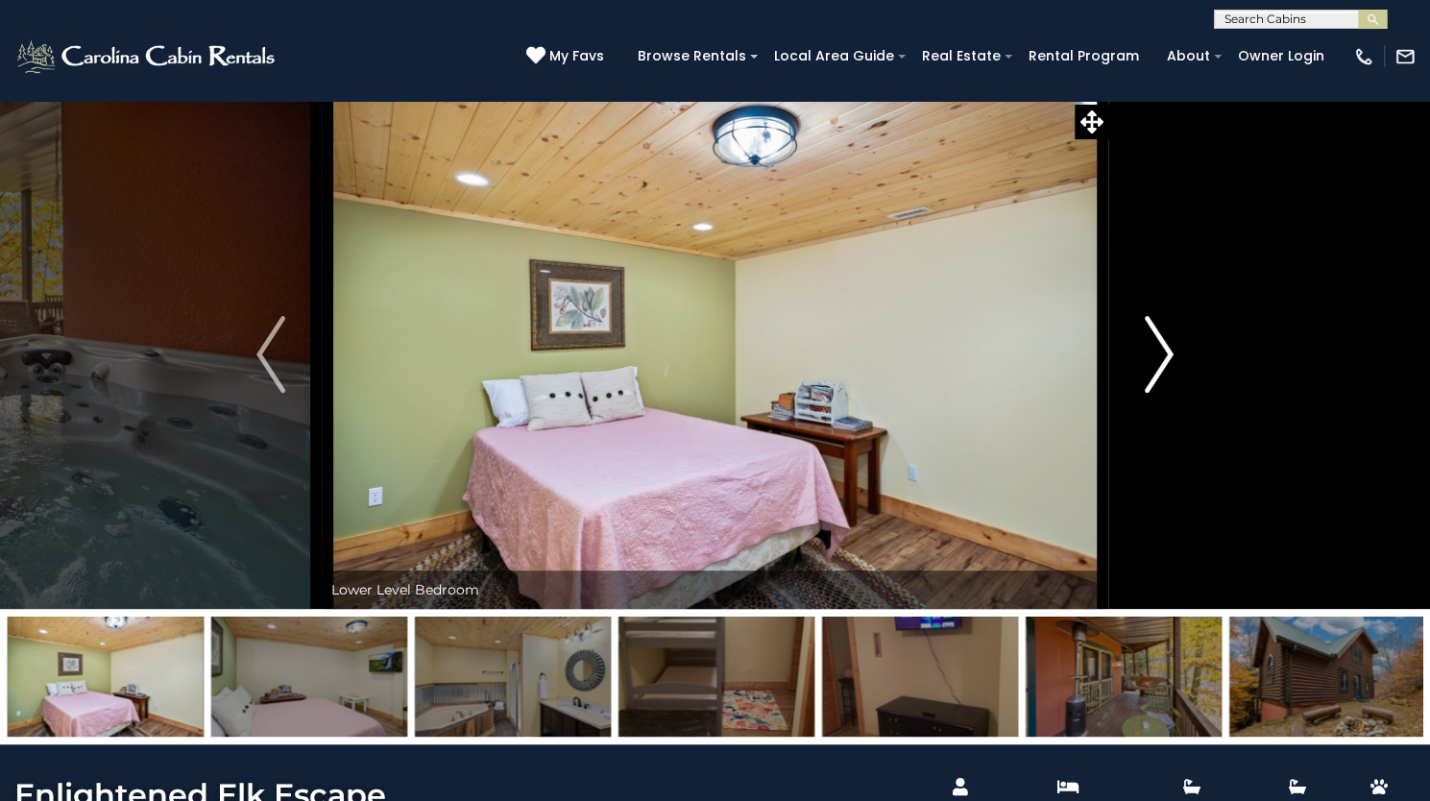
click at [1164, 393] on img "Next" at bounding box center [1159, 354] width 29 height 77
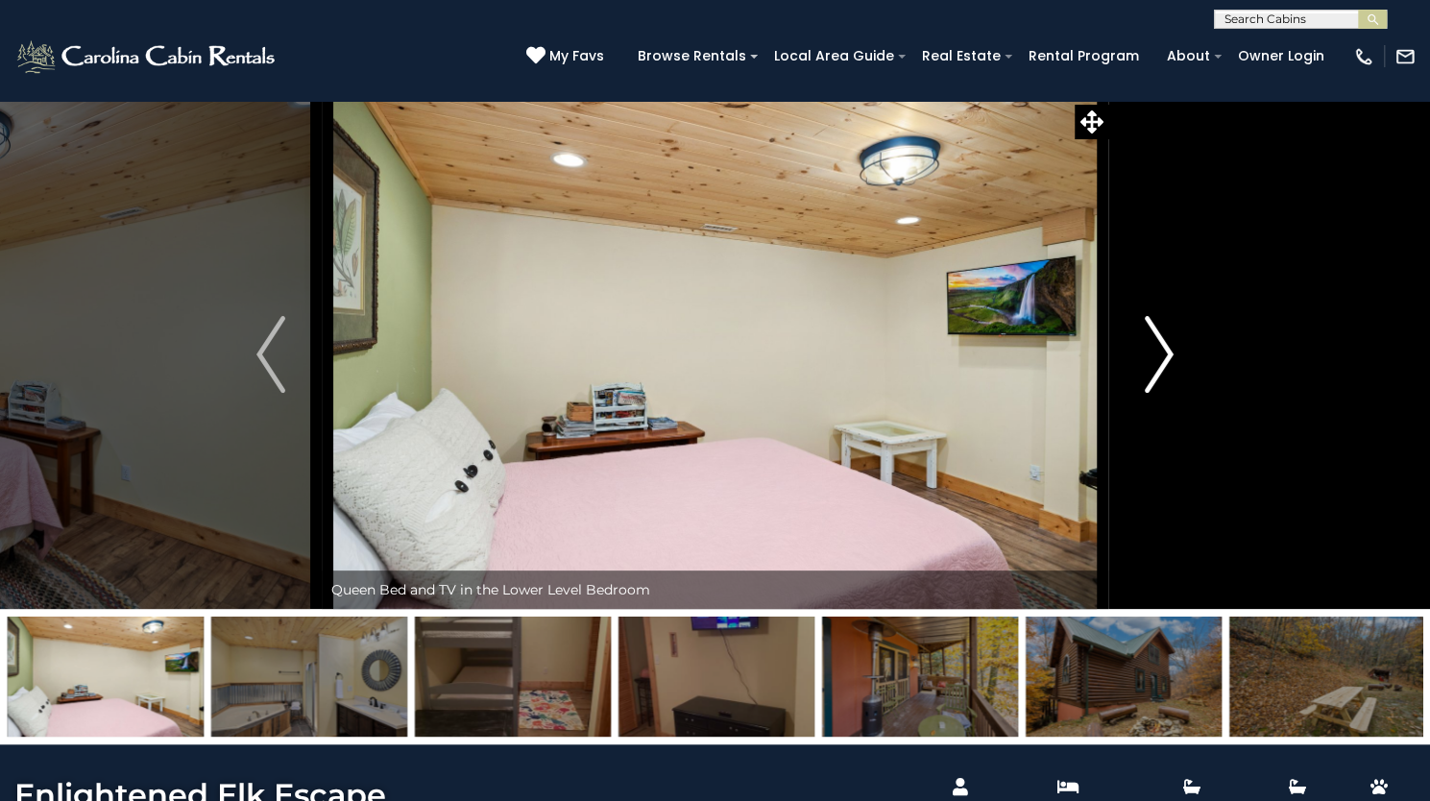
click at [1164, 393] on img "Next" at bounding box center [1159, 354] width 29 height 77
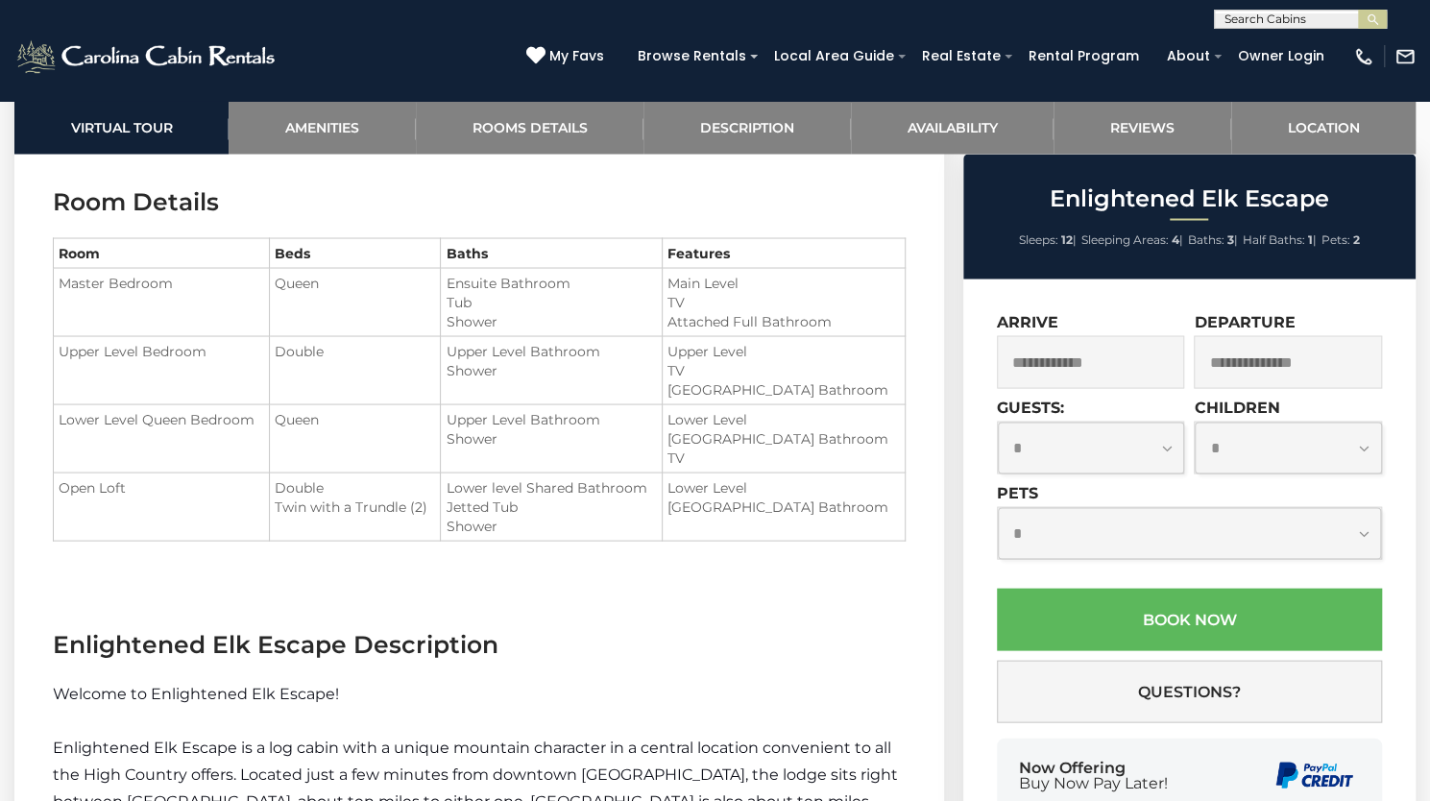
scroll to position [1997, 0]
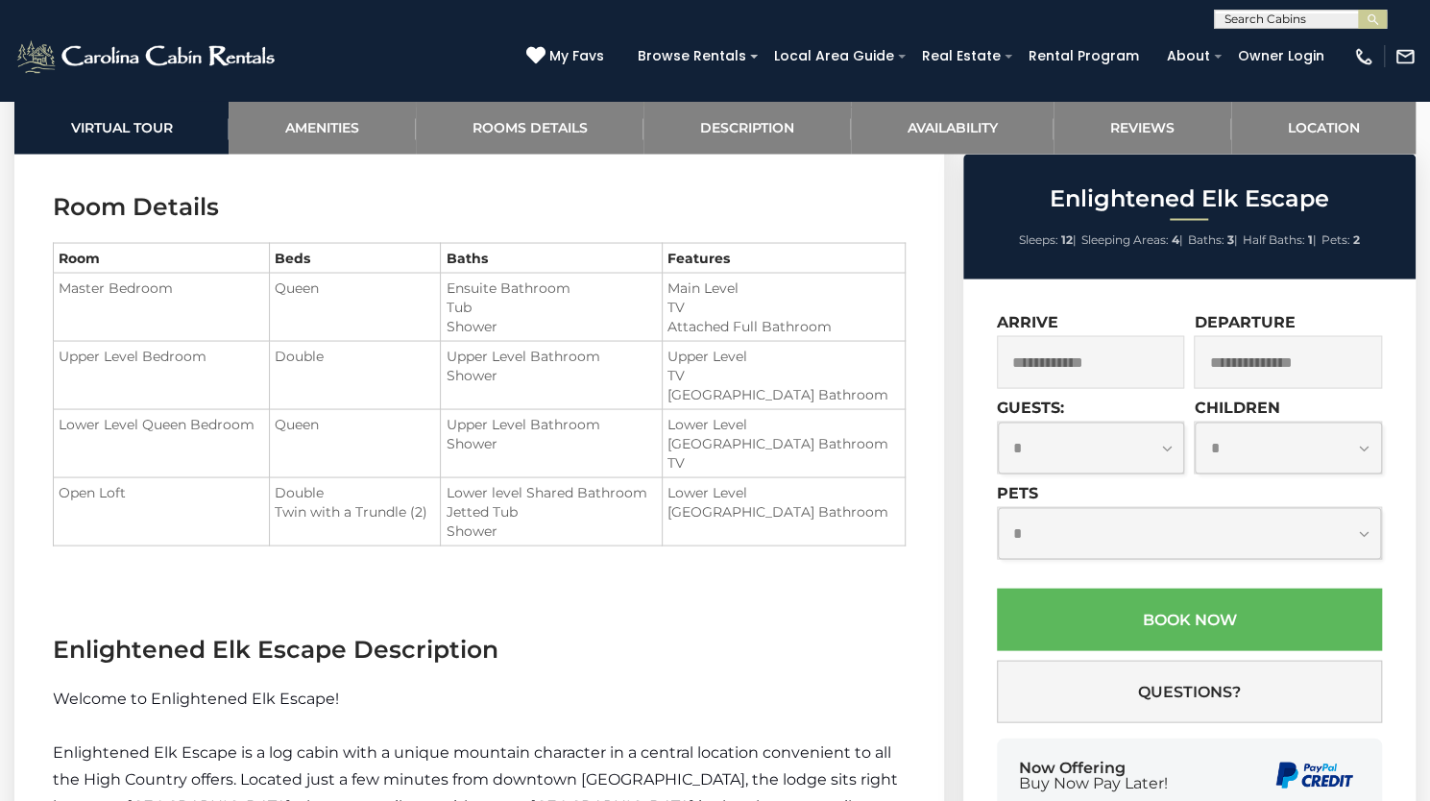
click at [1116, 350] on input "text" at bounding box center [1091, 361] width 188 height 53
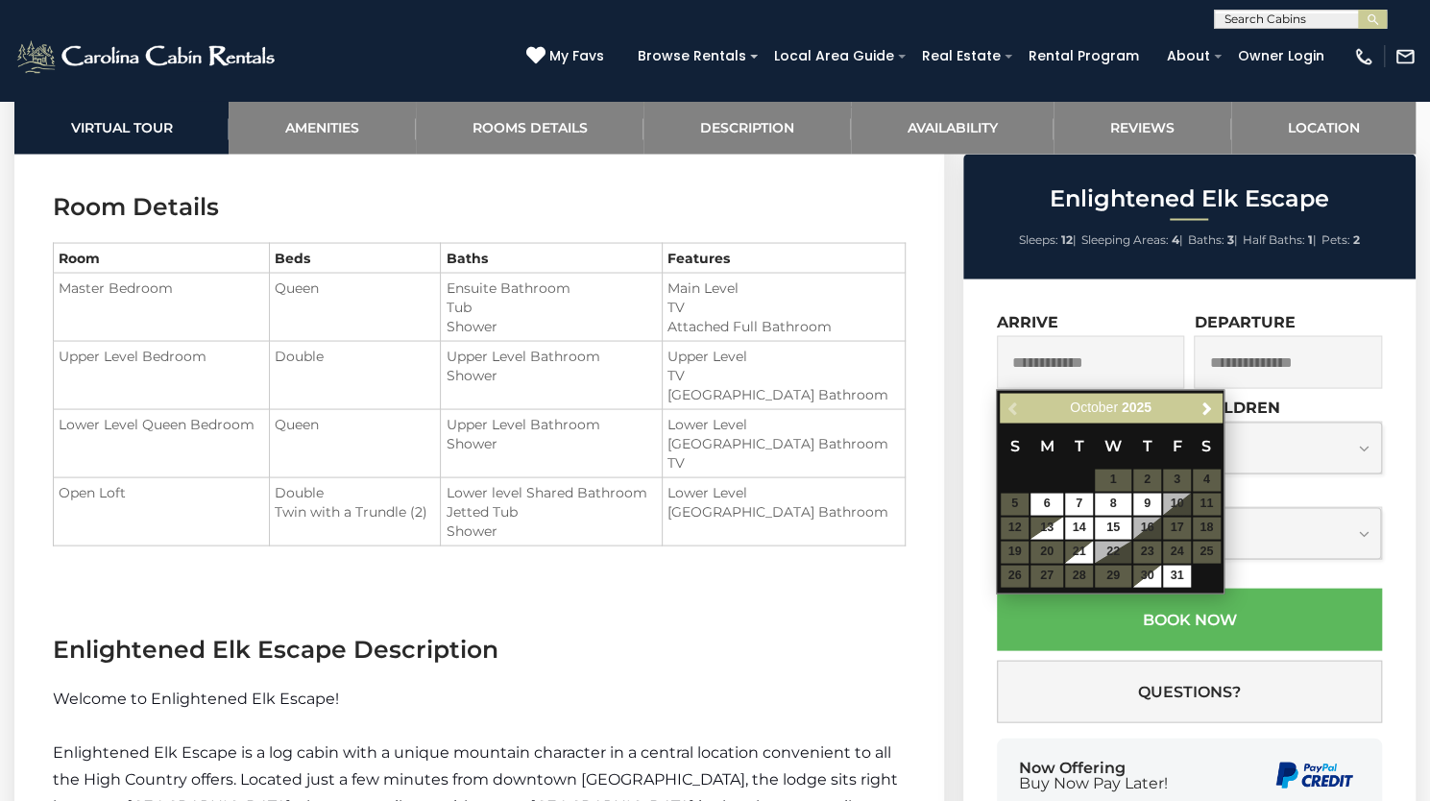
click at [1178, 550] on table "S M T W T F S 1 2 3 4 5 6 7 8 9 10 11 12 13 14 15 16 17 18 19 20 21 22 23 24 25…" at bounding box center [1110, 504] width 221 height 165
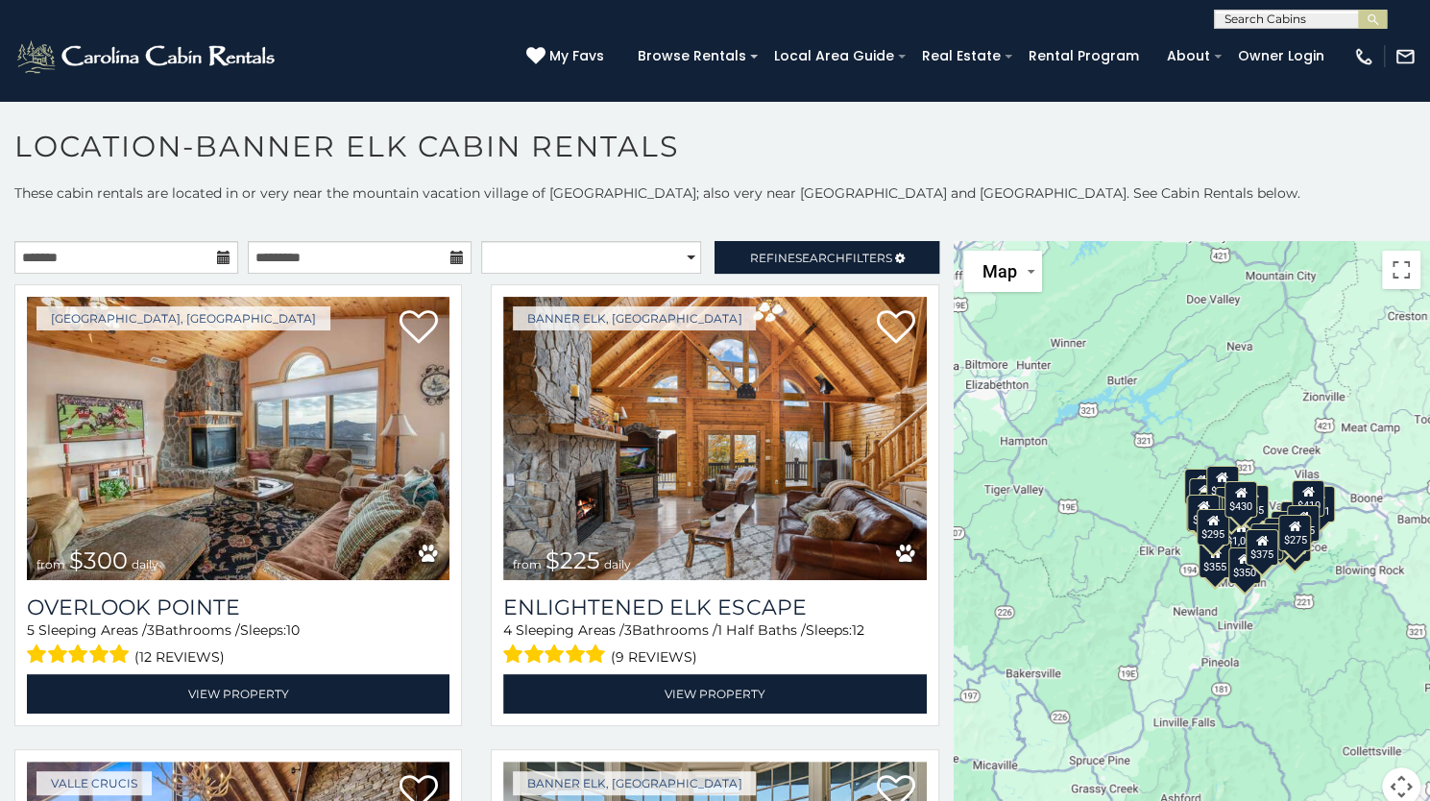
scroll to position [10, 0]
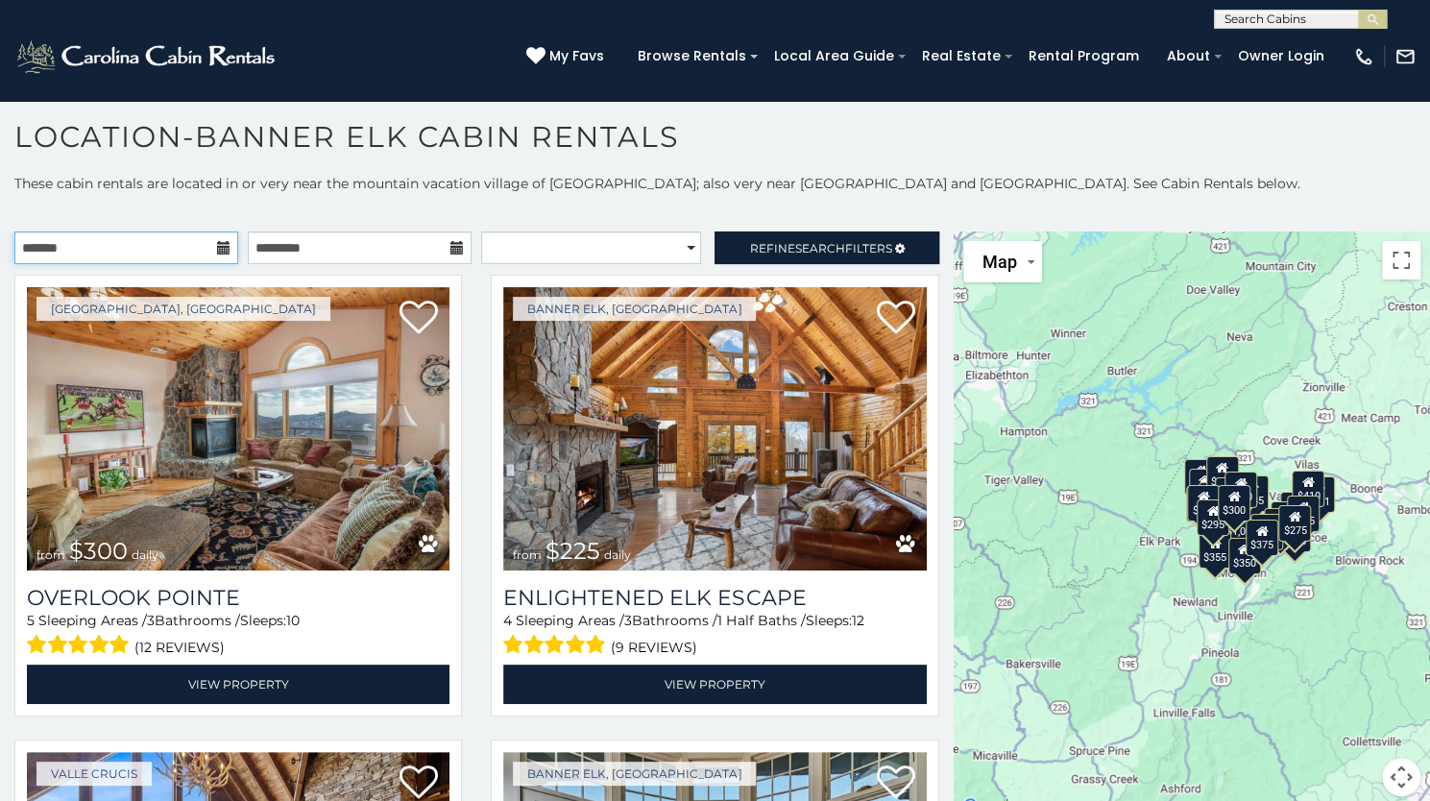
click at [187, 256] on input "text" at bounding box center [126, 247] width 224 height 33
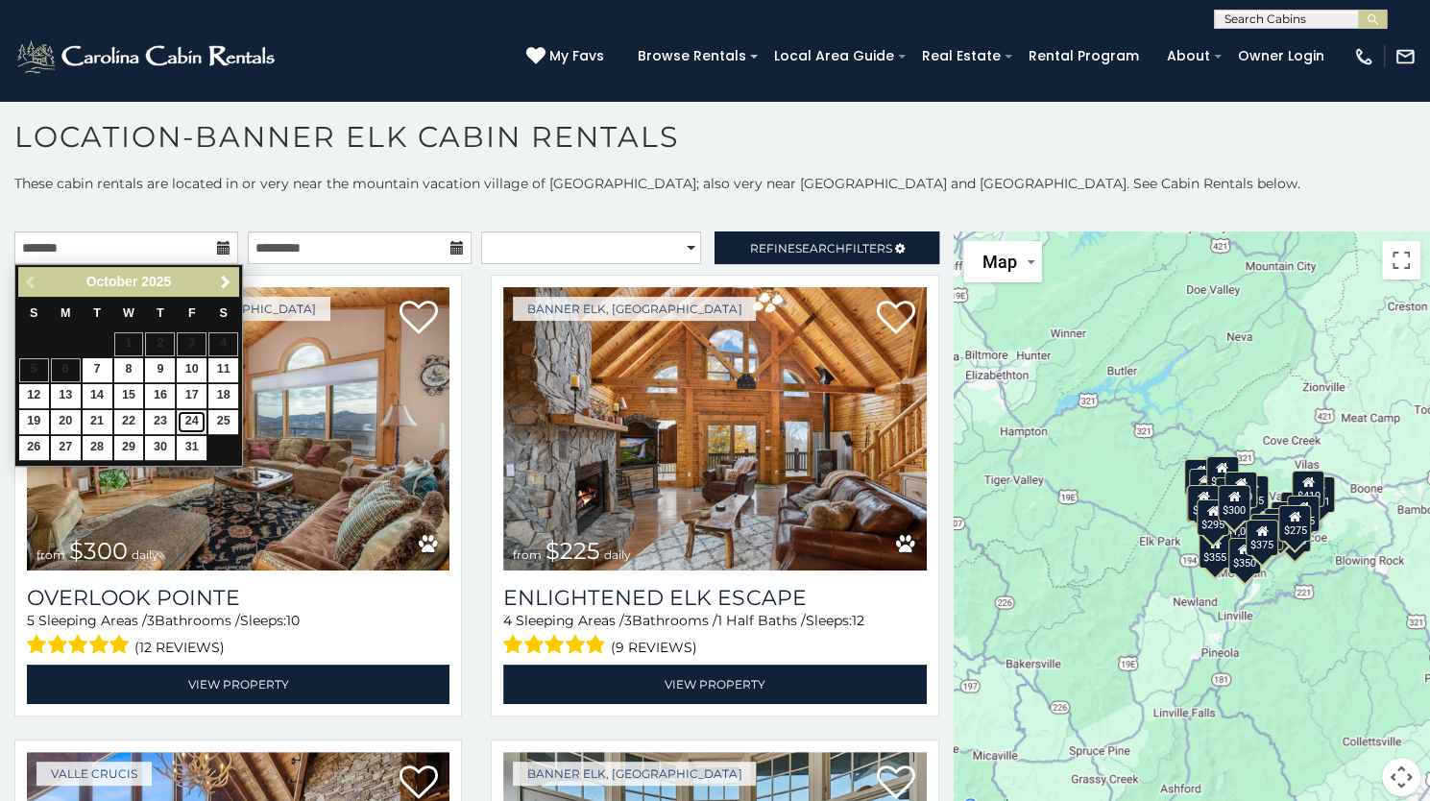
click at [191, 417] on link "24" at bounding box center [192, 422] width 30 height 24
type input "**********"
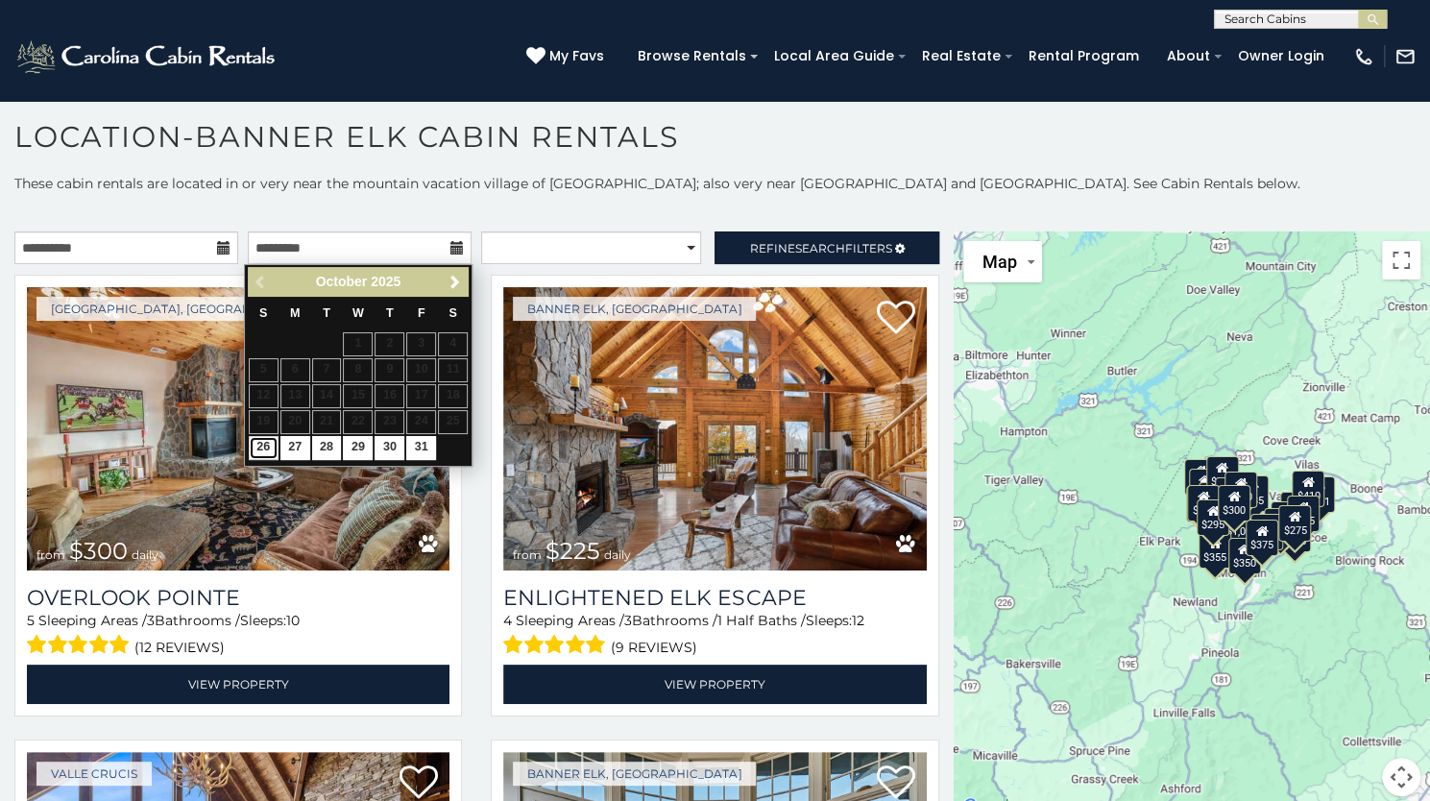
click at [254, 443] on link "26" at bounding box center [264, 448] width 30 height 24
type input "**********"
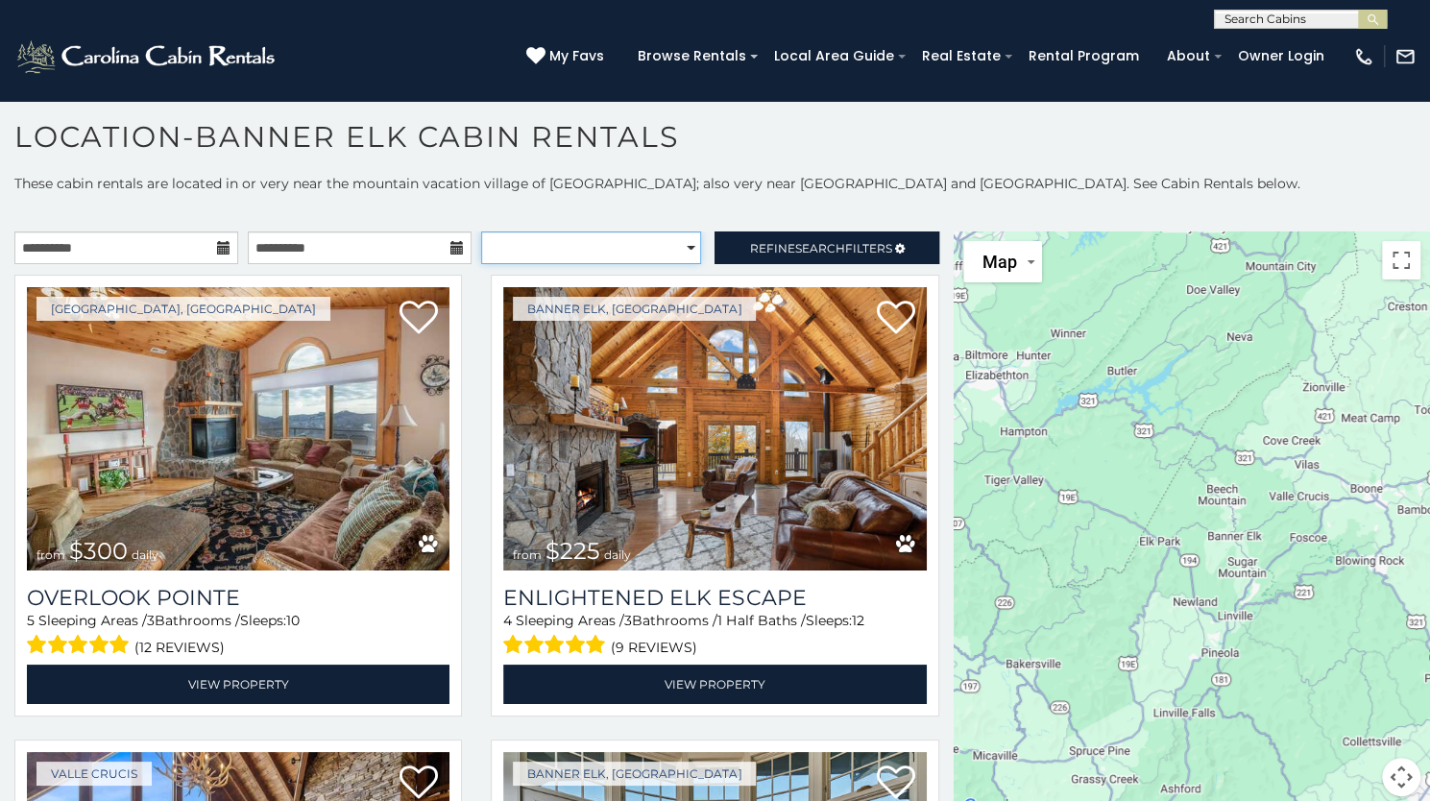
click at [655, 249] on select "**********" at bounding box center [591, 247] width 220 height 33
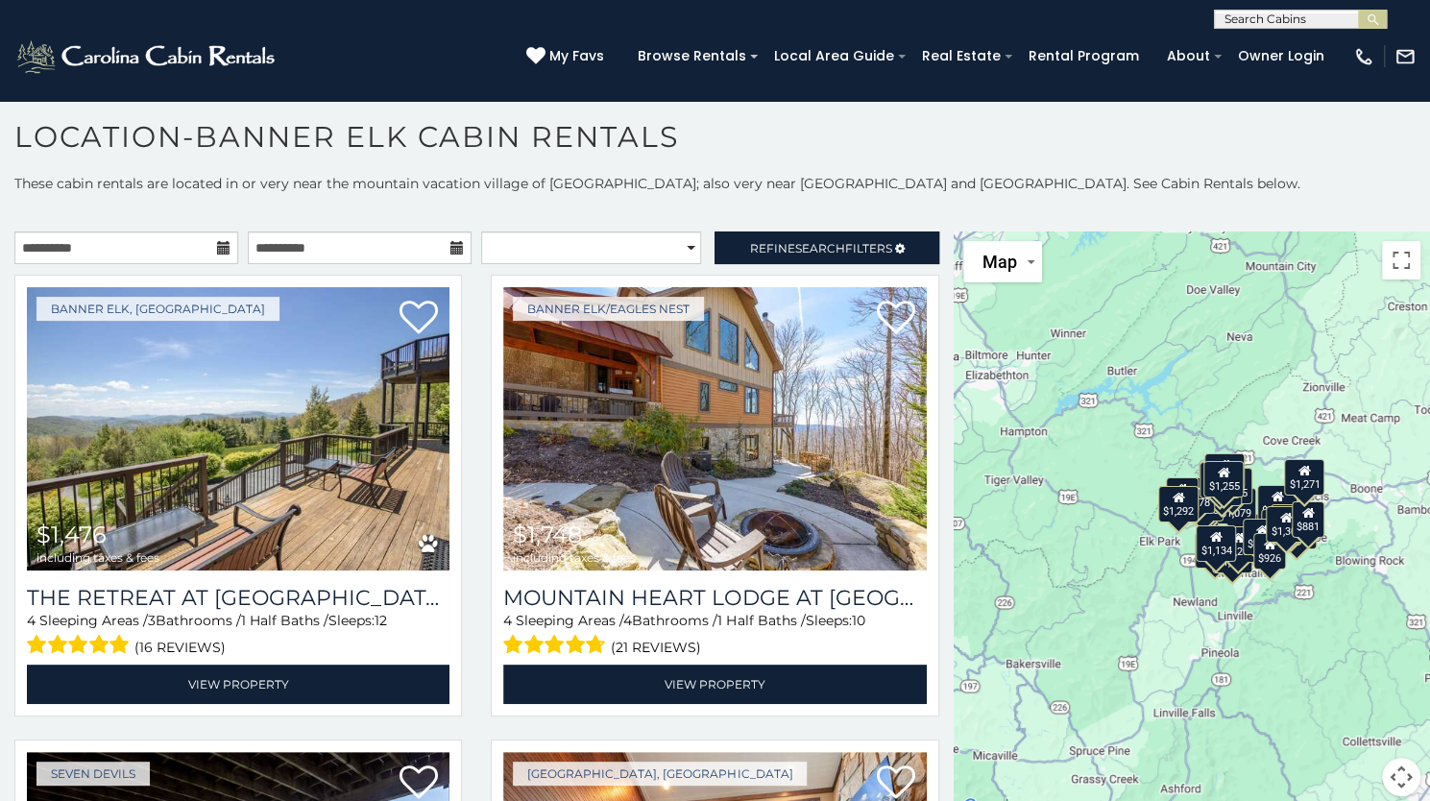
click at [707, 203] on p at bounding box center [715, 212] width 1430 height 19
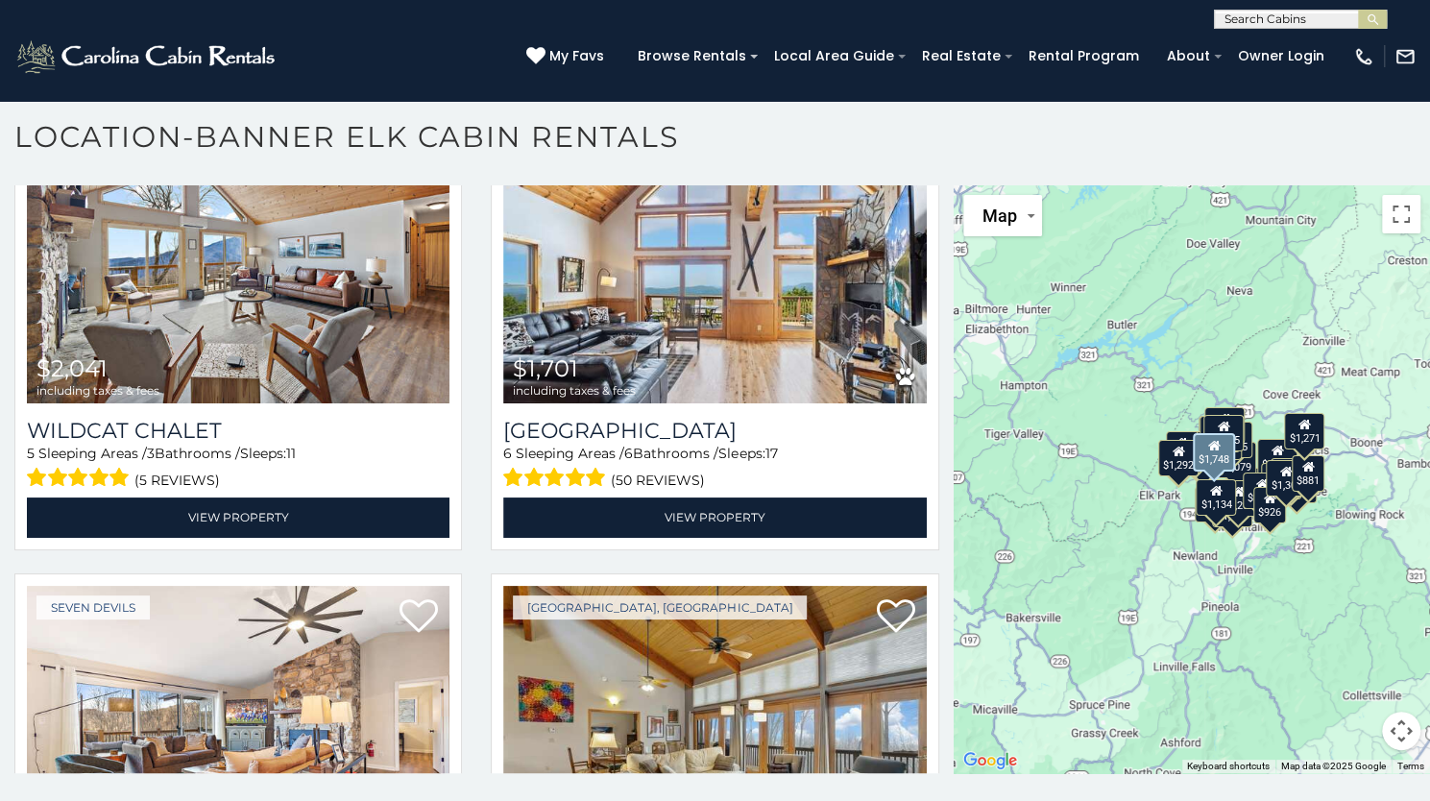
scroll to position [4355, 0]
